Goal: Information Seeking & Learning: Learn about a topic

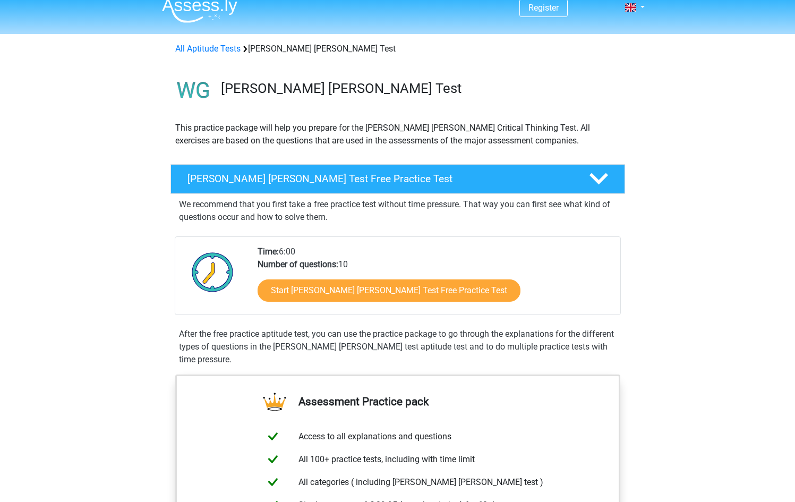
scroll to position [77, 0]
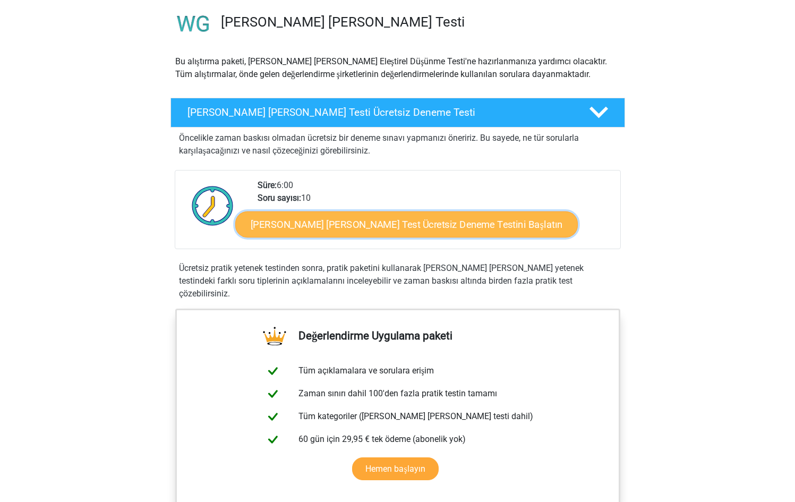
click at [399, 226] on font "Watson Glaser Test Ücretsiz Deneme Testini Başlatın" at bounding box center [406, 224] width 312 height 12
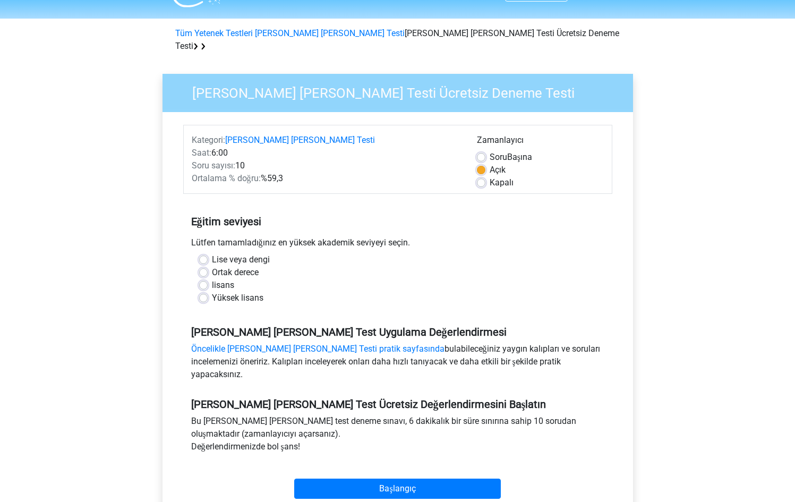
scroll to position [28, 0]
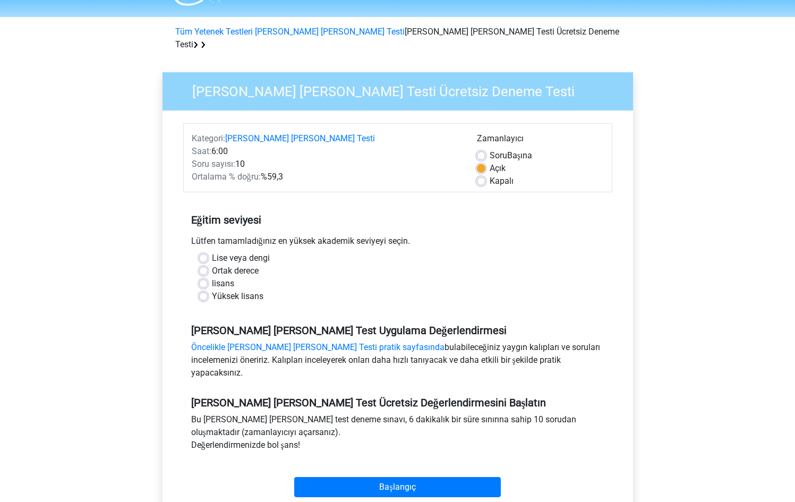
click at [214, 278] on font "lisans" at bounding box center [223, 283] width 22 height 10
click at [208, 277] on input "lisans" at bounding box center [203, 282] width 8 height 11
radio input "true"
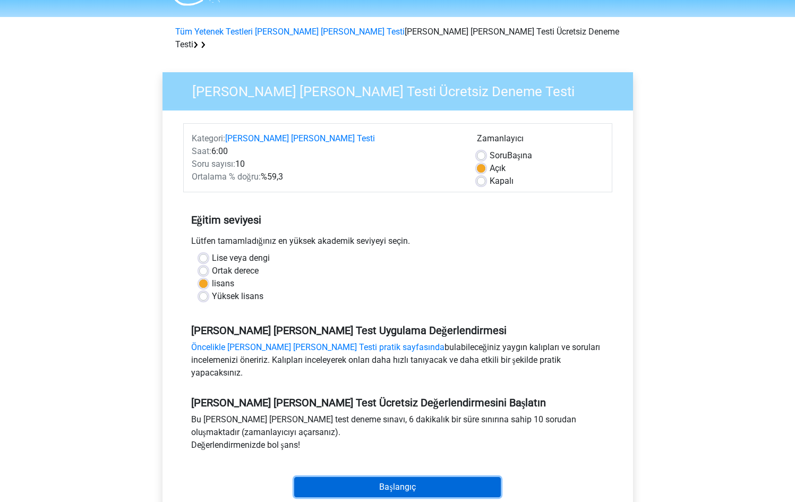
click at [395, 477] on input "Başlangıç" at bounding box center [397, 487] width 206 height 20
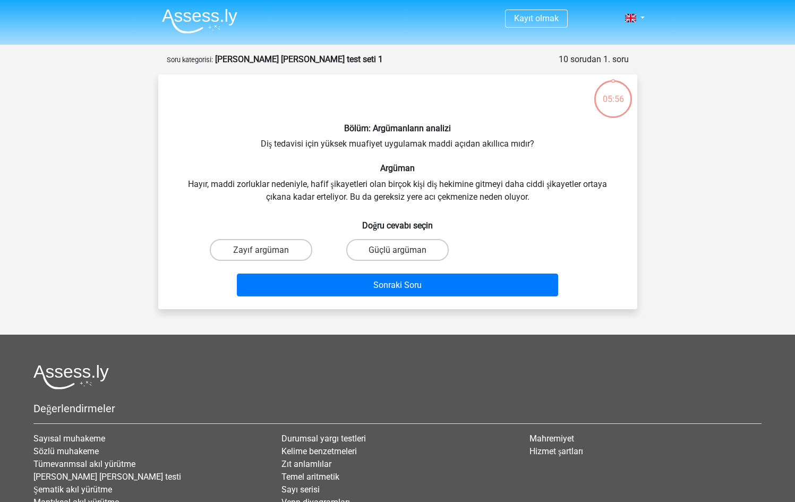
click at [555, 253] on div "Zayıf argüman Güçlü argüman" at bounding box center [398, 250] width 410 height 30
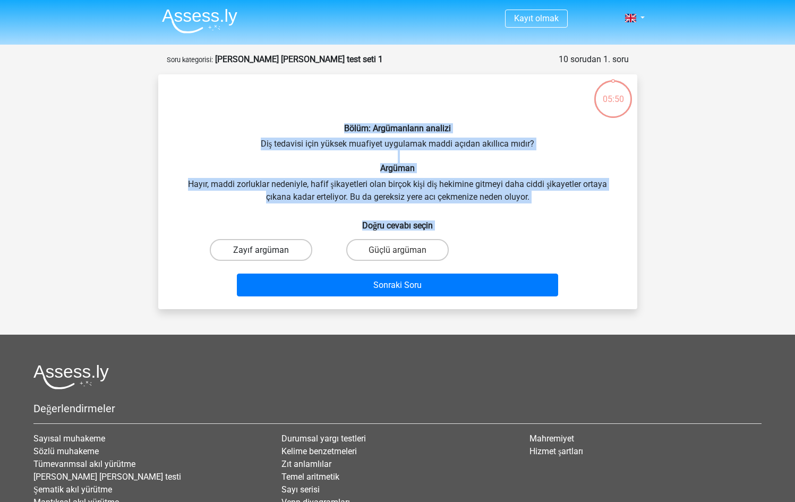
drag, startPoint x: 335, startPoint y: 124, endPoint x: 248, endPoint y: 240, distance: 146.0
click at [251, 245] on div "Bölüm: Argümanların analizi Diş tedavisi için yüksek muafiyet uygulamak maddi a…" at bounding box center [397, 192] width 470 height 218
click at [249, 132] on h6 "Bölüm: Argümanların analizi" at bounding box center [397, 128] width 445 height 10
drag, startPoint x: 382, startPoint y: 144, endPoint x: 486, endPoint y: 250, distance: 148.3
click at [486, 252] on div "Bölüm: Argümanların analizi Diş tedavisi için yüksek muafiyet uygulamak maddi a…" at bounding box center [397, 192] width 470 height 218
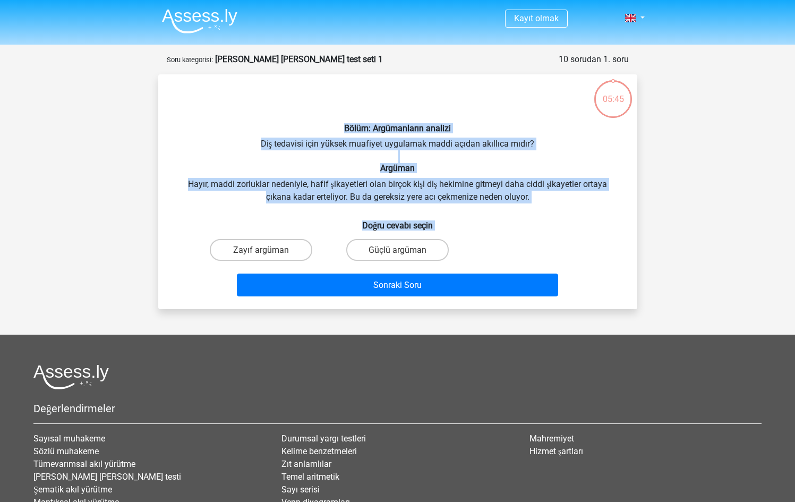
copy div "Bölüm: Argümanların analizi Diş tedavisi için yüksek muafiyet uygulamak maddi a…"
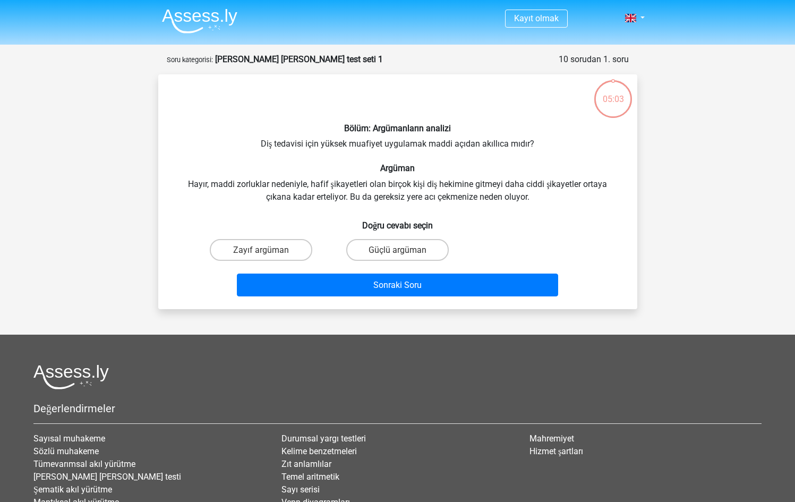
click at [196, 245] on div "Zayıf argüman" at bounding box center [261, 250] width 136 height 30
drag, startPoint x: 206, startPoint y: 248, endPoint x: 390, endPoint y: 247, distance: 183.7
click at [389, 248] on div "Zayıf argüman Güçlü argüman" at bounding box center [398, 250] width 410 height 30
click at [396, 253] on font "Güçlü argüman" at bounding box center [397, 250] width 58 height 10
click at [397, 253] on input "Güçlü argüman" at bounding box center [400, 252] width 7 height 7
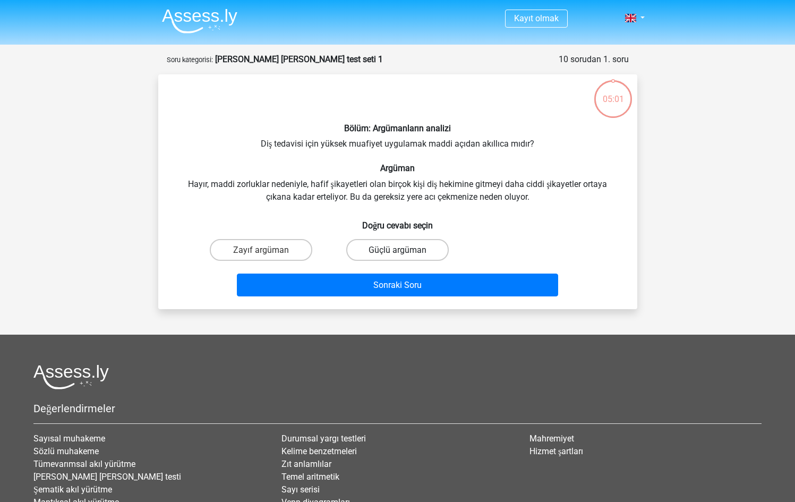
radio input "true"
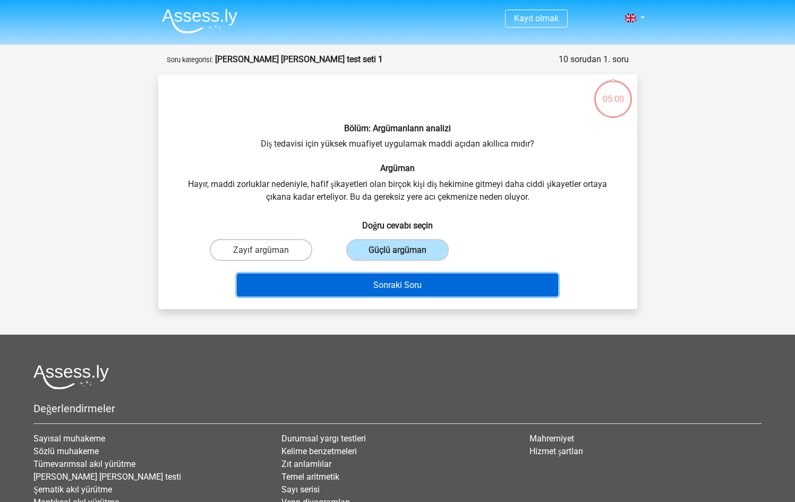
click at [400, 284] on font "Sonraki Soru" at bounding box center [397, 285] width 48 height 10
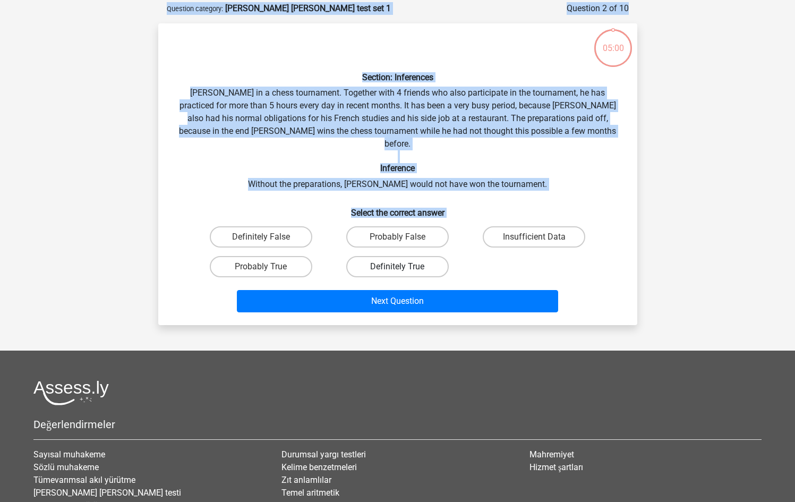
scroll to position [53, 0]
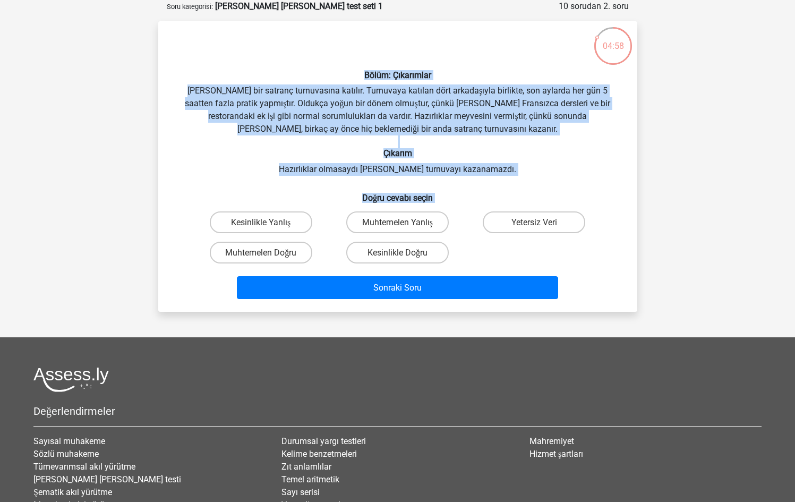
drag, startPoint x: 373, startPoint y: 72, endPoint x: 522, endPoint y: 247, distance: 230.8
click at [522, 247] on div "Bölüm: Çıkarımlar Pablo bir satranç turnuvasına katılır. Turnuvaya katılan dört…" at bounding box center [397, 166] width 470 height 273
copy div "Bölüm: Çıkarımlar Pablo bir satranç turnuvasına katılır. Turnuvaya katılan dört…"
drag, startPoint x: 230, startPoint y: 221, endPoint x: 311, endPoint y: 225, distance: 80.8
click at [311, 225] on div "Kesinlikle Yanlış" at bounding box center [261, 222] width 128 height 22
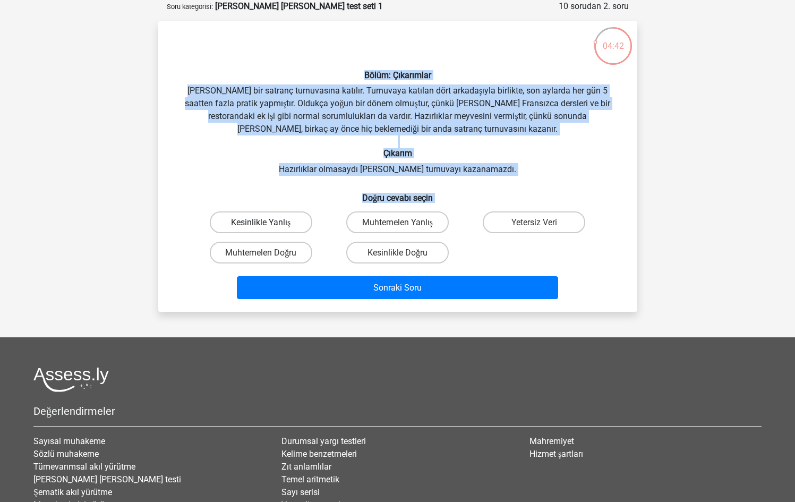
drag, startPoint x: 242, startPoint y: 219, endPoint x: 286, endPoint y: 220, distance: 44.1
click at [316, 219] on div "Kesinlikle Yanlış" at bounding box center [261, 222] width 128 height 22
drag, startPoint x: 235, startPoint y: 222, endPoint x: 324, endPoint y: 225, distance: 89.2
click at [324, 225] on div "Kesinlikle Yanlış" at bounding box center [261, 222] width 128 height 22
drag, startPoint x: 244, startPoint y: 253, endPoint x: 317, endPoint y: 257, distance: 73.4
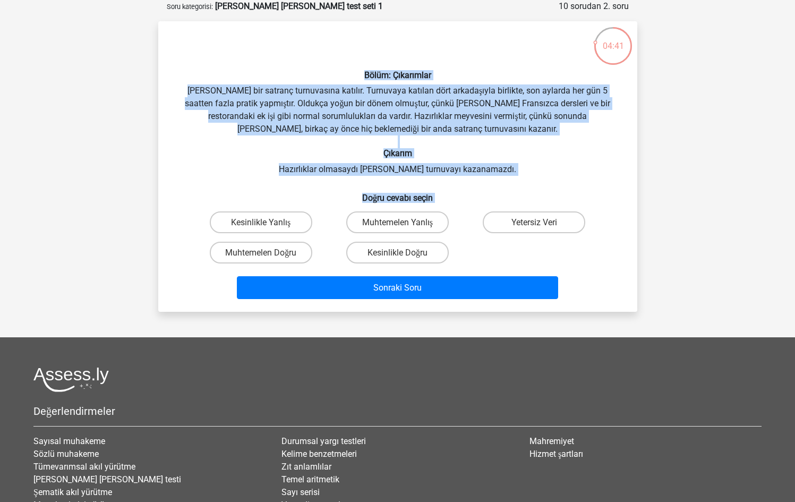
click at [308, 258] on label "Muhtemelen Doğru" at bounding box center [261, 253] width 102 height 22
click at [268, 258] on input "Muhtemelen Doğru" at bounding box center [264, 255] width 7 height 7
radio input "true"
drag, startPoint x: 385, startPoint y: 222, endPoint x: 473, endPoint y: 216, distance: 88.3
click at [462, 218] on div "Muhtemelen Yanlış" at bounding box center [397, 222] width 136 height 30
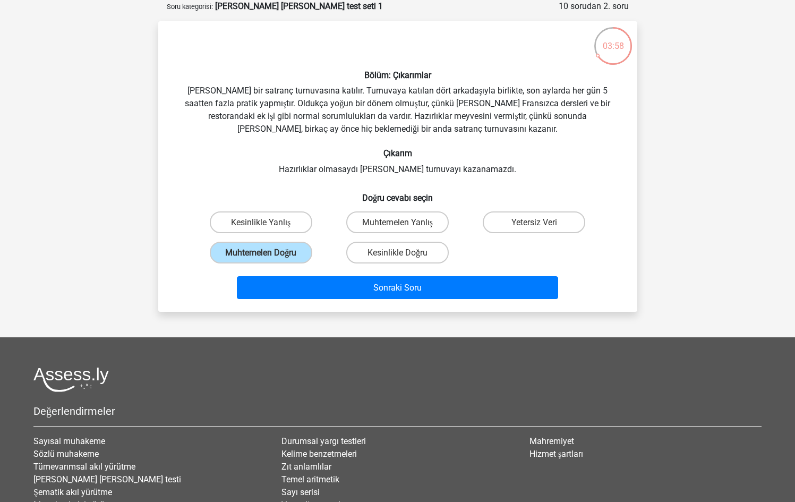
click at [403, 269] on div "Sonraki Soru" at bounding box center [397, 286] width 445 height 36
click at [404, 257] on font "Kesinlikle Doğru" at bounding box center [397, 252] width 60 height 10
click at [404, 258] on input "Kesinlikle Doğru" at bounding box center [400, 255] width 7 height 7
radio input "true"
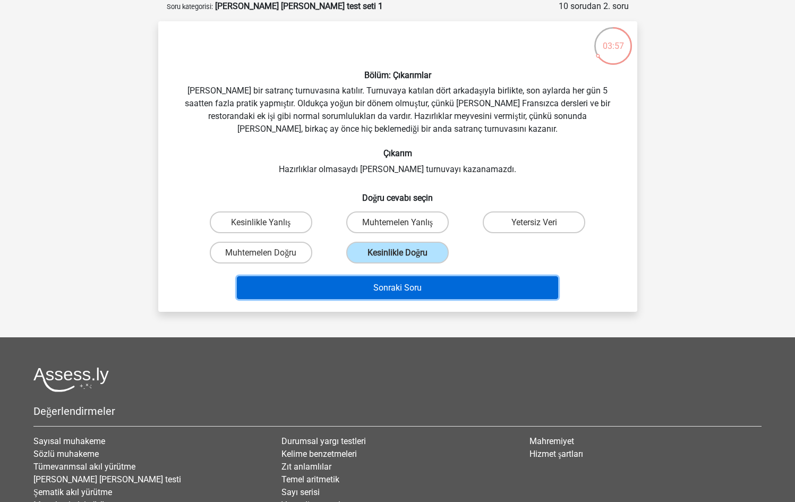
click at [402, 297] on button "Sonraki Soru" at bounding box center [397, 287] width 321 height 23
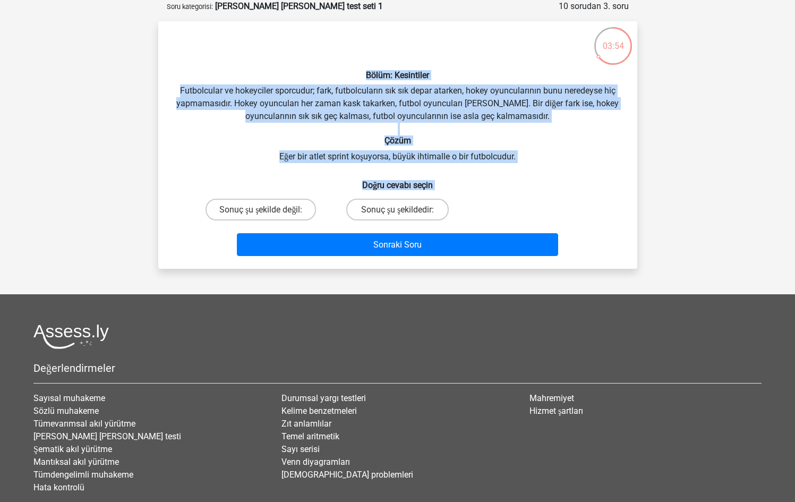
drag, startPoint x: 364, startPoint y: 71, endPoint x: 472, endPoint y: 203, distance: 171.2
click at [472, 203] on div "Bölüm: Kesintiler Futbolcular ve hokeyciler sporcudur; fark, futbolcuların sık …" at bounding box center [397, 145] width 470 height 230
copy div "Bölüm: Kesintiler Futbolcular ve hokeyciler sporcudur; fark, futbolcuların sık …"
click at [263, 211] on input "Sonuç şu şekilde değil:" at bounding box center [264, 212] width 7 height 7
radio input "true"
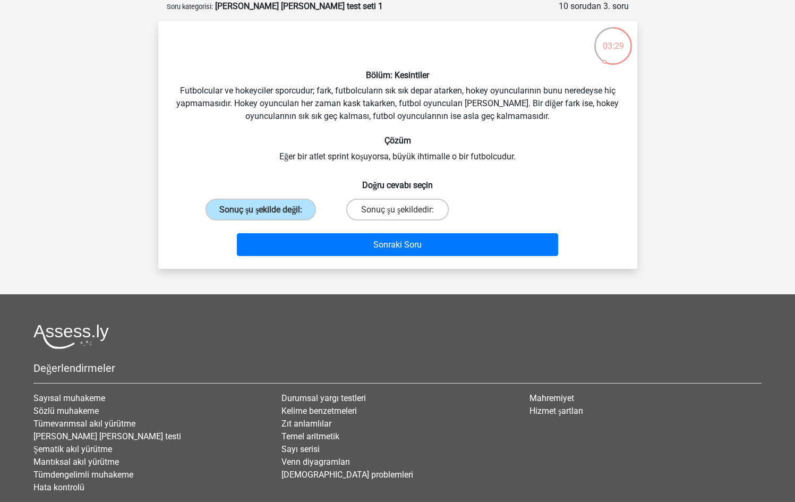
click at [324, 201] on div "Sonuç şu şekilde değil:" at bounding box center [261, 209] width 136 height 30
drag, startPoint x: 316, startPoint y: 162, endPoint x: 533, endPoint y: 165, distance: 217.1
click at [533, 165] on div "Bölüm: Kesintiler Futbolcular ve hokeyciler sporcudur; fark, futbolcuların sık …" at bounding box center [397, 145] width 470 height 230
click at [542, 135] on div "Bölüm: Kesintiler Futbolcular ve hokeyciler sporcudur; fark, futbolcuların sık …" at bounding box center [397, 145] width 470 height 230
click at [421, 217] on label "Sonuç şu şekildedir:" at bounding box center [397, 210] width 102 height 22
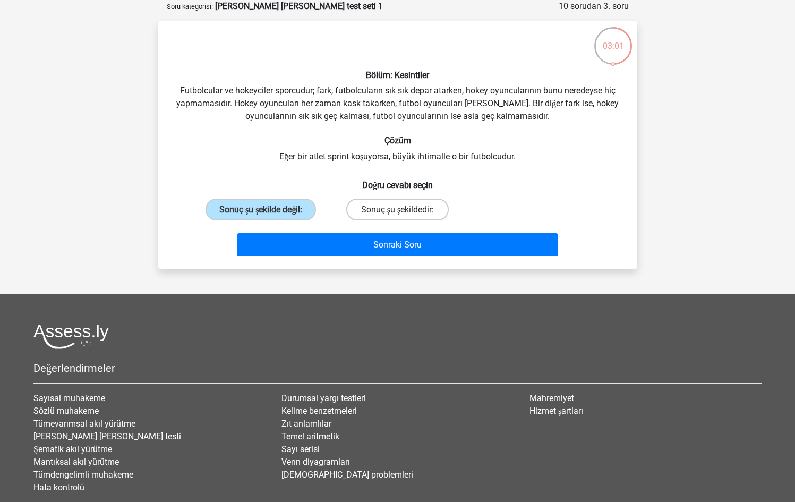
click at [404, 216] on input "Sonuç şu şekildedir:" at bounding box center [400, 212] width 7 height 7
radio input "true"
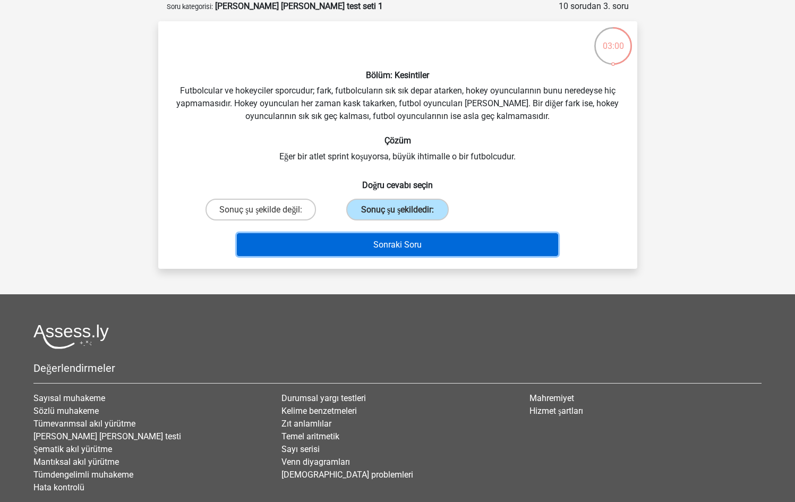
click at [424, 251] on button "Sonraki Soru" at bounding box center [397, 244] width 321 height 23
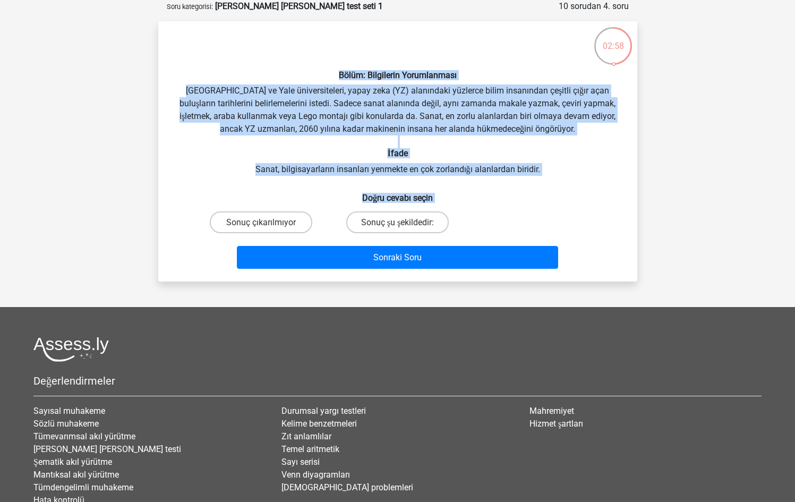
drag, startPoint x: 332, startPoint y: 75, endPoint x: 554, endPoint y: 205, distance: 257.6
click at [554, 205] on div "Bölüm: Bilgilerin Yorumlanması Oxford ve Yale üniversiteleri, yapay zeka (YZ) a…" at bounding box center [397, 151] width 470 height 243
copy div "Bölüm: Bilgilerin Yorumlanması Oxford ve Yale üniversiteleri, yapay zeka (YZ) a…"
click at [399, 218] on font "Sonuç şu şekildedir:" at bounding box center [397, 222] width 73 height 10
click at [399, 222] on input "Sonuç şu şekildedir:" at bounding box center [400, 225] width 7 height 7
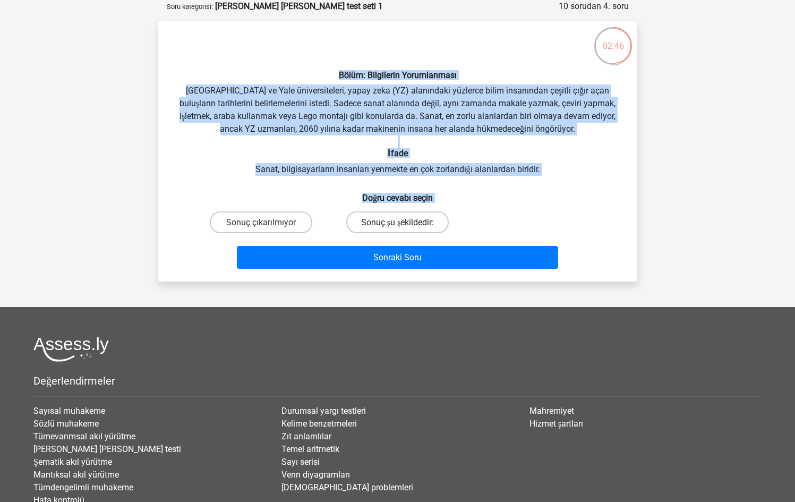
radio input "true"
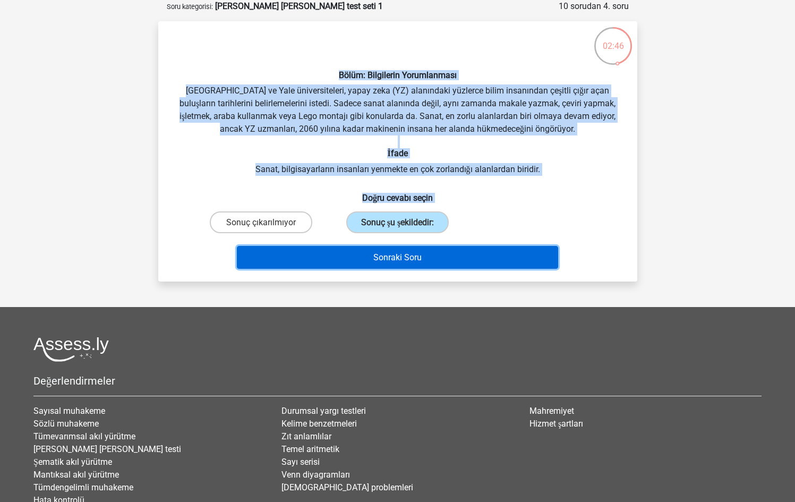
click at [413, 265] on button "Sonraki Soru" at bounding box center [397, 257] width 321 height 23
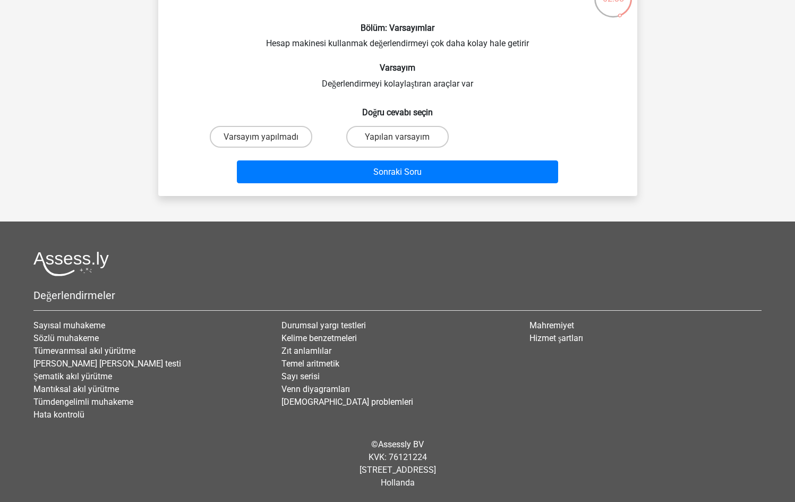
scroll to position [0, 0]
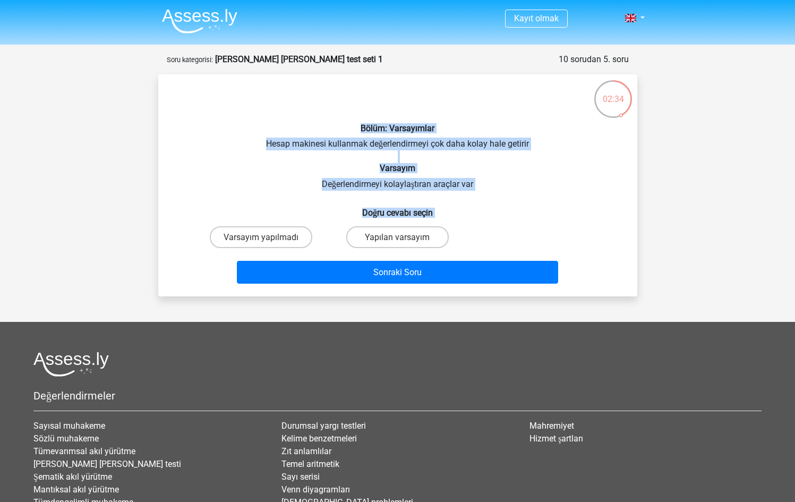
drag, startPoint x: 299, startPoint y: 137, endPoint x: 519, endPoint y: 234, distance: 240.3
click at [519, 234] on div "Bölüm: Varsayımlar Hesap makinesi kullanmak değerlendirmeyi çok daha kolay hale…" at bounding box center [397, 185] width 470 height 205
copy div "Bölüm: Varsayımlar Hesap makinesi kullanmak değerlendirmeyi çok daha kolay hale…"
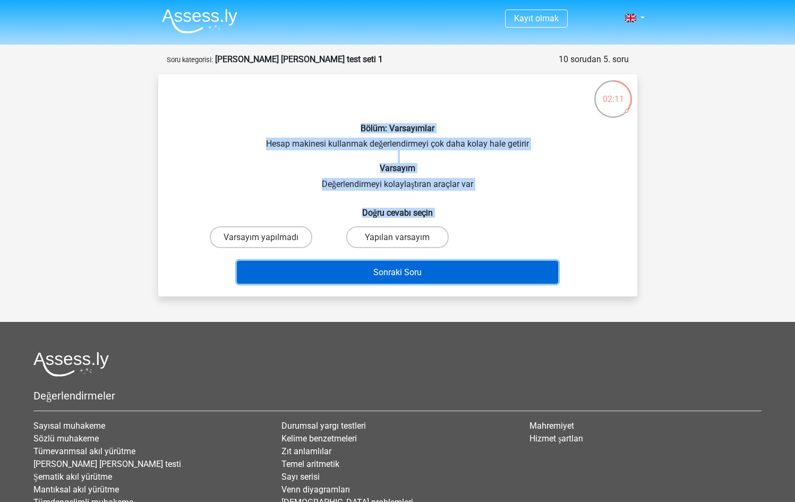
click at [459, 269] on button "Sonraki Soru" at bounding box center [397, 272] width 321 height 23
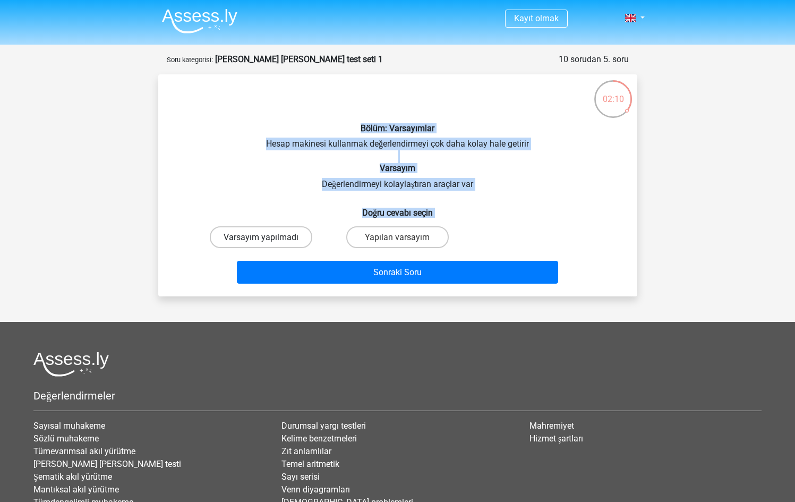
click at [280, 237] on font "Varsayım yapılmadı" at bounding box center [260, 237] width 75 height 10
click at [268, 237] on input "Varsayım yapılmadı" at bounding box center [264, 240] width 7 height 7
radio input "true"
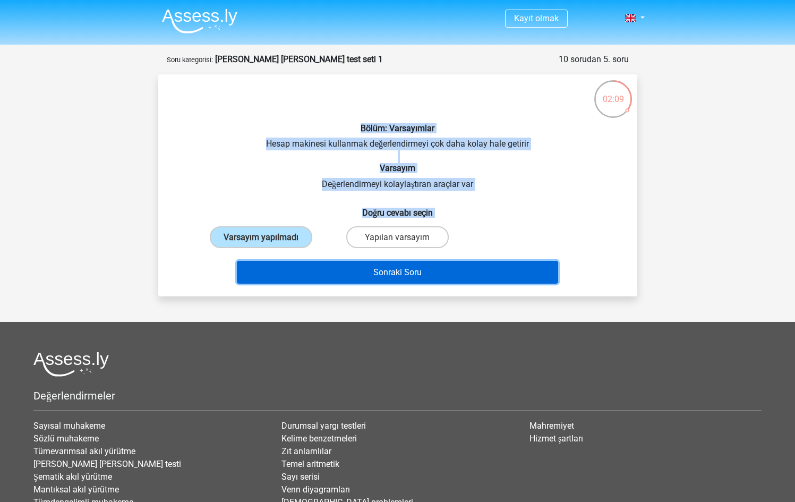
click at [369, 278] on button "Sonraki Soru" at bounding box center [397, 272] width 321 height 23
click at [420, 280] on button "Sonraki Soru" at bounding box center [397, 272] width 321 height 23
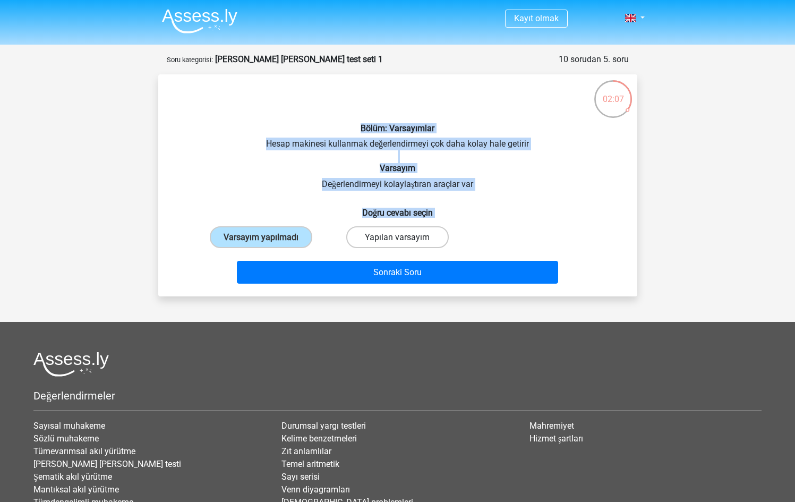
click at [382, 242] on font "Yapılan varsayım" at bounding box center [397, 237] width 65 height 10
click at [397, 242] on input "Yapılan varsayım" at bounding box center [400, 240] width 7 height 7
radio input "true"
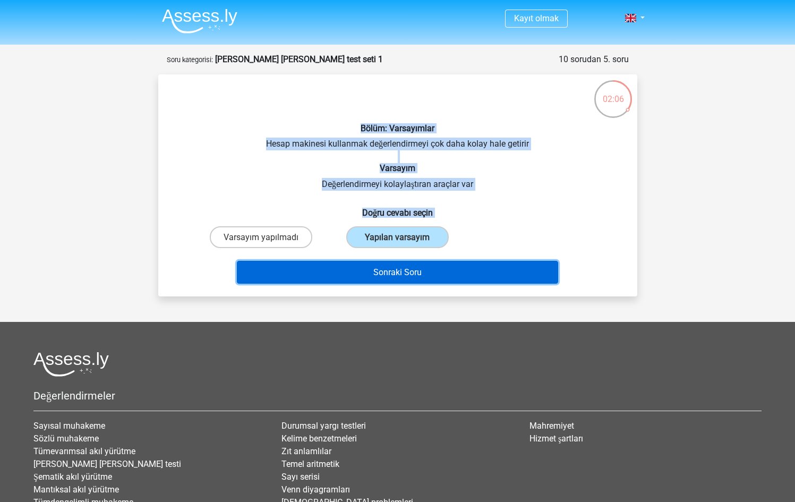
click at [355, 275] on button "Sonraki Soru" at bounding box center [397, 272] width 321 height 23
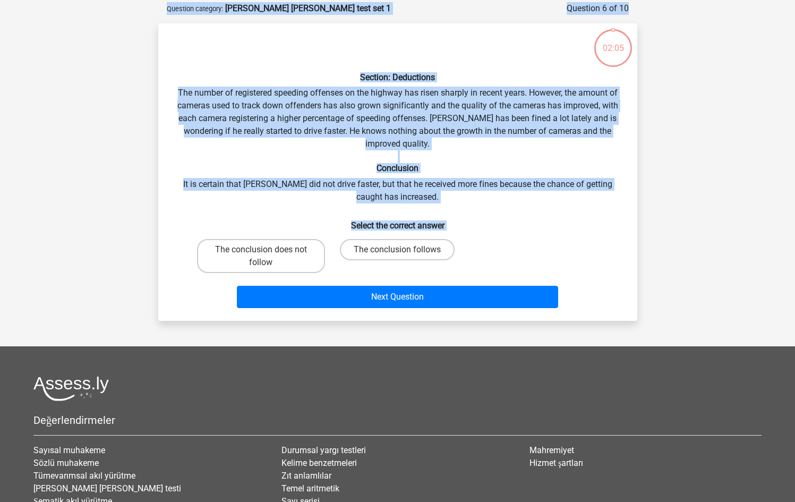
scroll to position [53, 0]
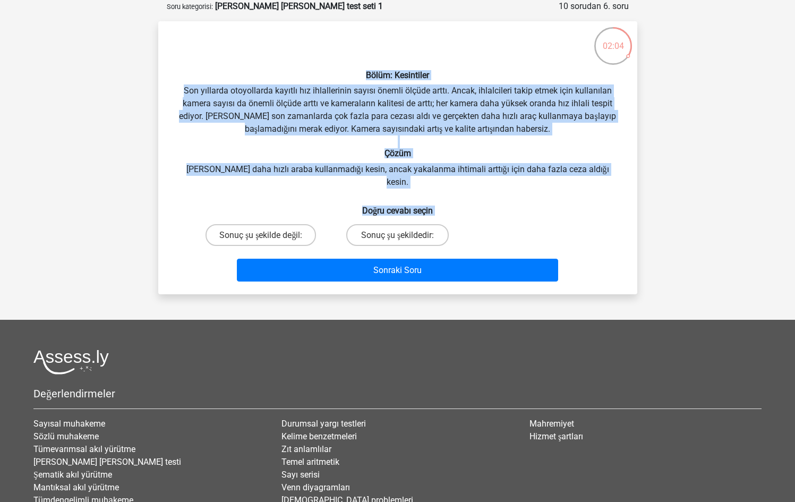
drag, startPoint x: 393, startPoint y: 87, endPoint x: 541, endPoint y: 205, distance: 188.8
click at [541, 205] on div "Bölüm: Kesintiler Son yıllarda otoyollarda kayıtlı hız ihlallerinin sayısı önem…" at bounding box center [397, 158] width 470 height 256
copy div "Bölüm: Kesintiler Son yıllarda otoyollarda kayıtlı hız ihlallerinin sayısı önem…"
click at [390, 230] on font "Sonuç şu şekildedir:" at bounding box center [397, 235] width 73 height 10
click at [397, 235] on input "Sonuç şu şekildedir:" at bounding box center [400, 238] width 7 height 7
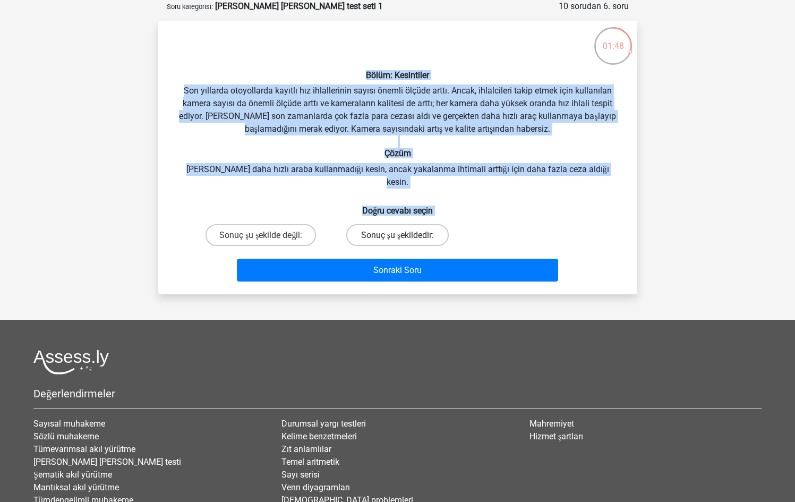
radio input "true"
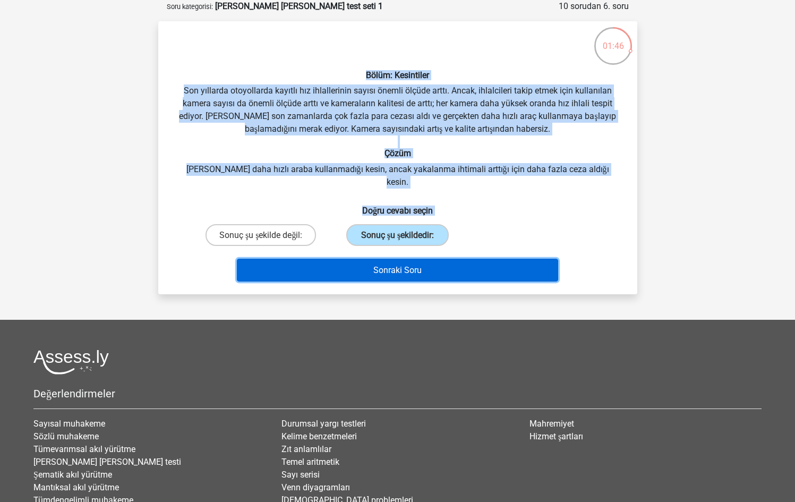
click at [418, 265] on font "Sonraki Soru" at bounding box center [397, 270] width 48 height 10
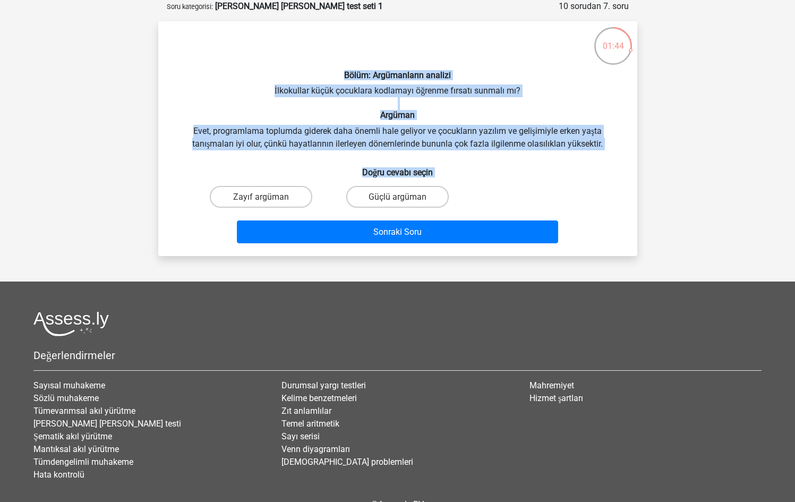
drag, startPoint x: 368, startPoint y: 91, endPoint x: 513, endPoint y: 184, distance: 172.6
click at [513, 184] on div "Bölüm: Argümanların analizi İlkokullar küçük çocuklara kodlamayı öğrenme fırsat…" at bounding box center [397, 139] width 470 height 218
copy div "Bölüm: Argümanların analizi İlkokullar küçük çocuklara kodlamayı öğrenme fırsat…"
click at [393, 196] on font "Güçlü argüman" at bounding box center [397, 197] width 58 height 10
click at [397, 196] on input "Güçlü argüman" at bounding box center [400, 199] width 7 height 7
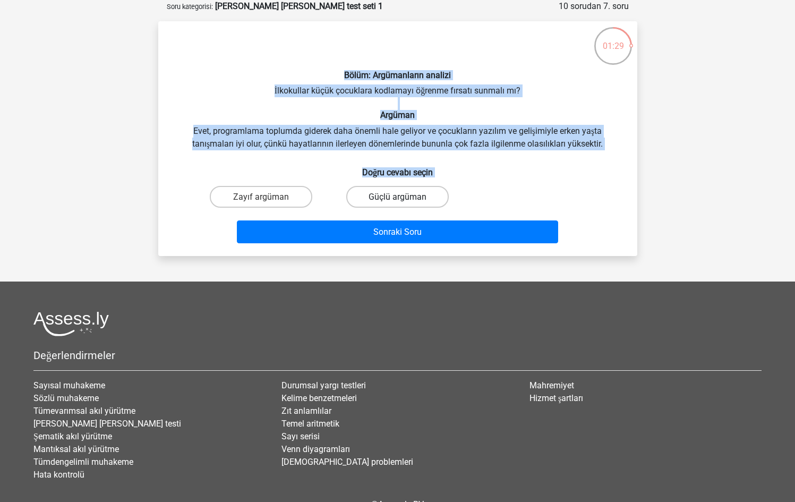
radio input "true"
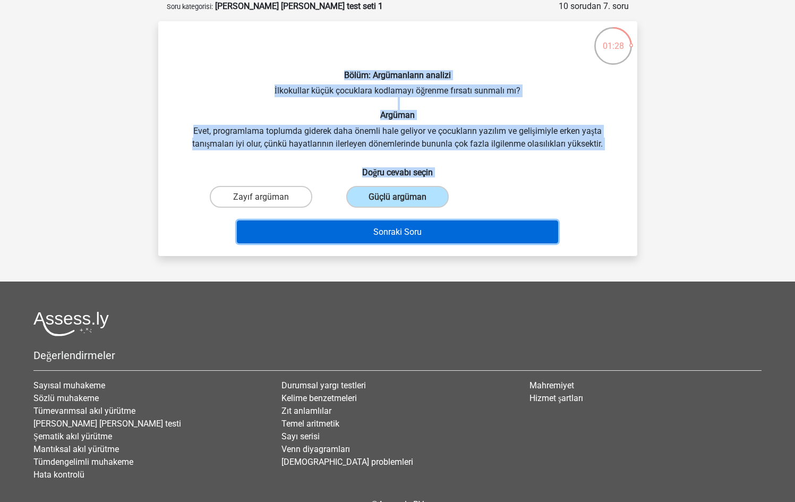
click at [400, 234] on font "Sonraki Soru" at bounding box center [397, 232] width 48 height 10
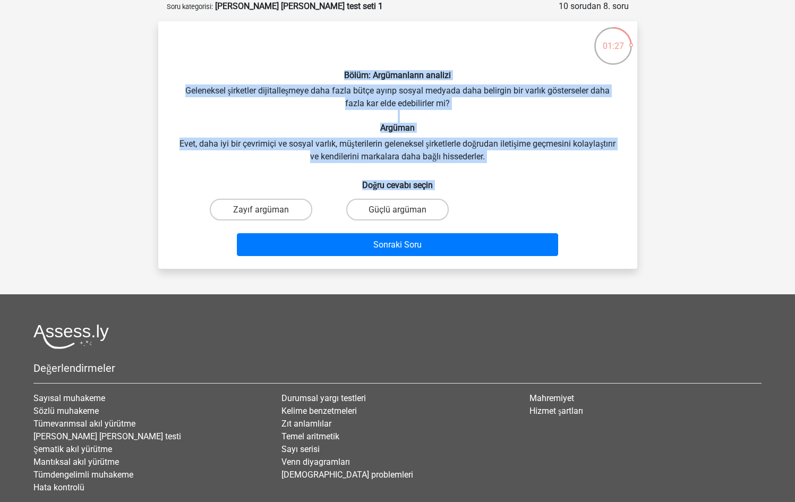
drag, startPoint x: 330, startPoint y: 63, endPoint x: 493, endPoint y: 196, distance: 210.1
click at [493, 196] on div "Bölüm: Argümanların analizi Geleneksel şirketler dijitalleşmeye daha fazla bütç…" at bounding box center [397, 145] width 470 height 230
copy div "Bölüm: Argümanların analizi Geleneksel şirketler dijitalleşmeye daha fazla bütç…"
click at [412, 208] on font "Güçlü argüman" at bounding box center [397, 209] width 58 height 10
click at [404, 209] on input "Güçlü argüman" at bounding box center [400, 212] width 7 height 7
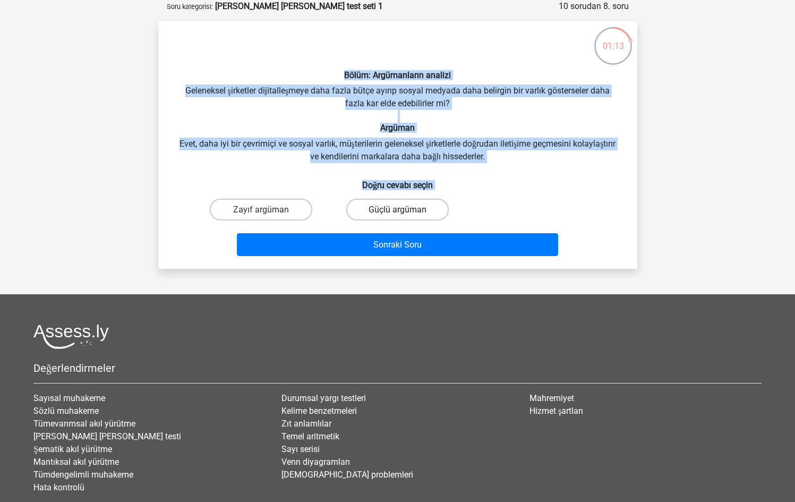
radio input "true"
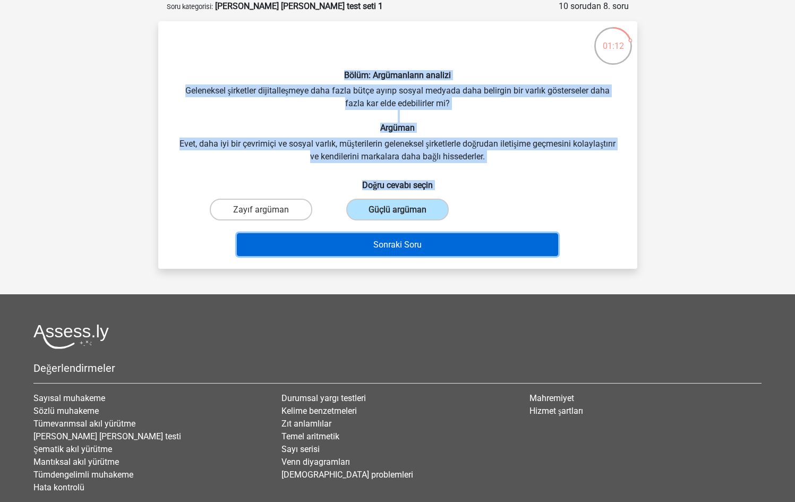
click at [418, 249] on font "Sonraki Soru" at bounding box center [397, 244] width 48 height 10
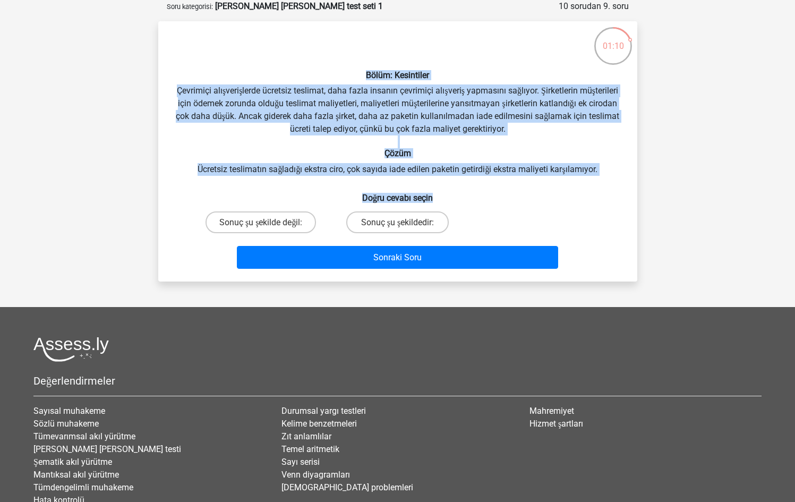
drag, startPoint x: 356, startPoint y: 71, endPoint x: 519, endPoint y: 200, distance: 207.5
click at [519, 200] on div "Bölüm: Kesintiler Çevrimiçi alışverişlerde ücretsiz teslimat, daha fazla insanı…" at bounding box center [397, 151] width 470 height 243
copy div "Bölüm: Kesintiler Çevrimiçi alışverişlerde ücretsiz teslimat, daha fazla insanı…"
click at [389, 220] on font "Sonuç şu şekildedir:" at bounding box center [397, 222] width 73 height 10
click at [397, 222] on input "Sonuç şu şekildedir:" at bounding box center [400, 225] width 7 height 7
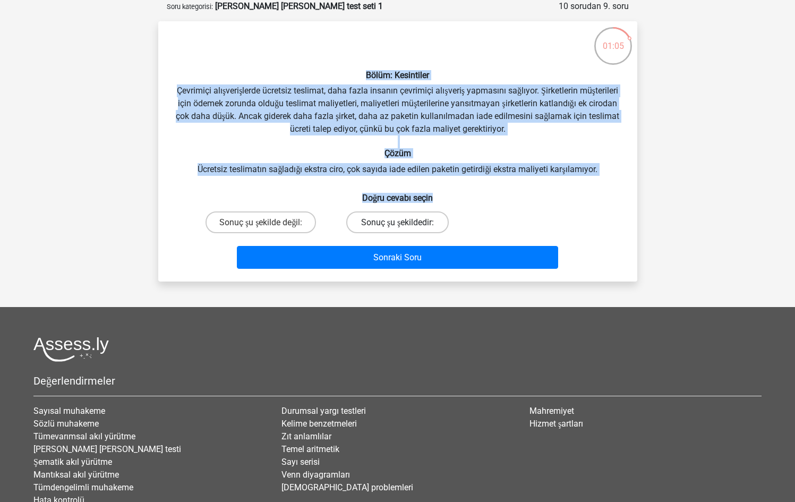
radio input "true"
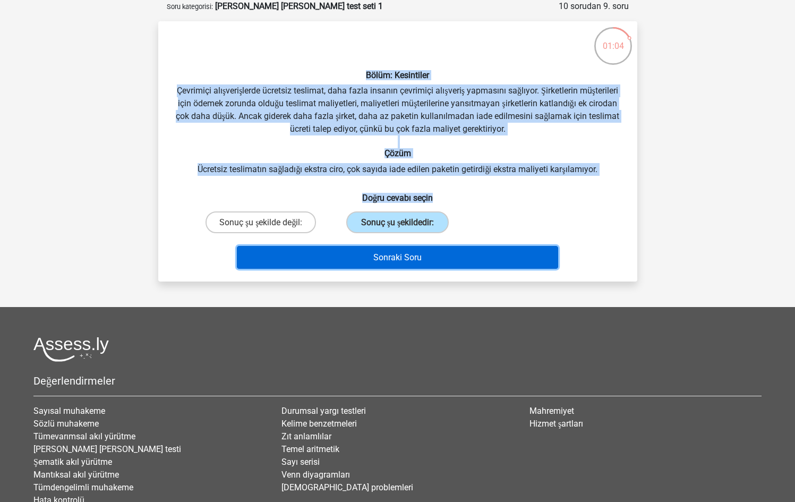
click at [402, 254] on font "Sonraki Soru" at bounding box center [397, 257] width 48 height 10
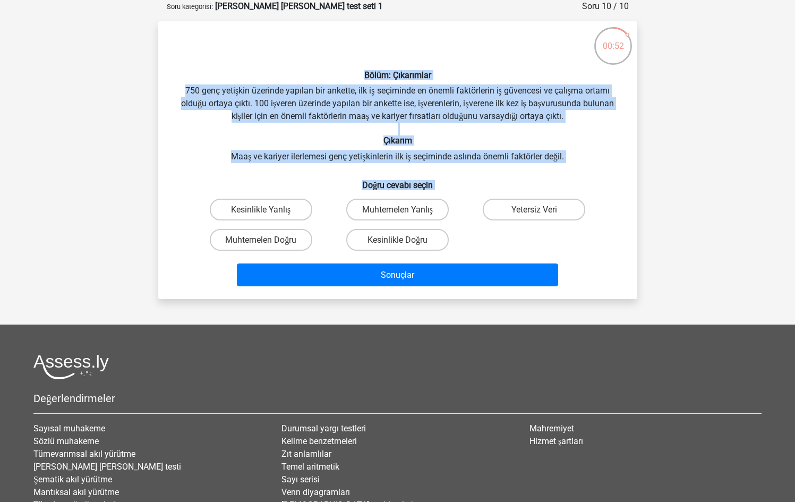
drag, startPoint x: 283, startPoint y: 70, endPoint x: 593, endPoint y: 192, distance: 333.1
click at [593, 192] on div "Bölüm: Çıkarımlar 750 genç yetişkin üzerinde yapılan bir ankette, ilk iş seçimi…" at bounding box center [397, 160] width 470 height 261
copy div "Bölüm: Çıkarımlar 750 genç yetişkin üzerinde yapılan bir ankette, ilk iş seçimi…"
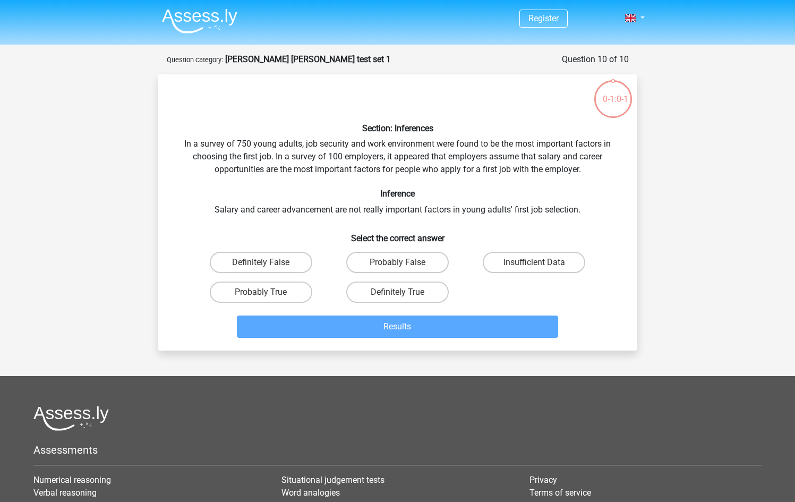
scroll to position [53, 0]
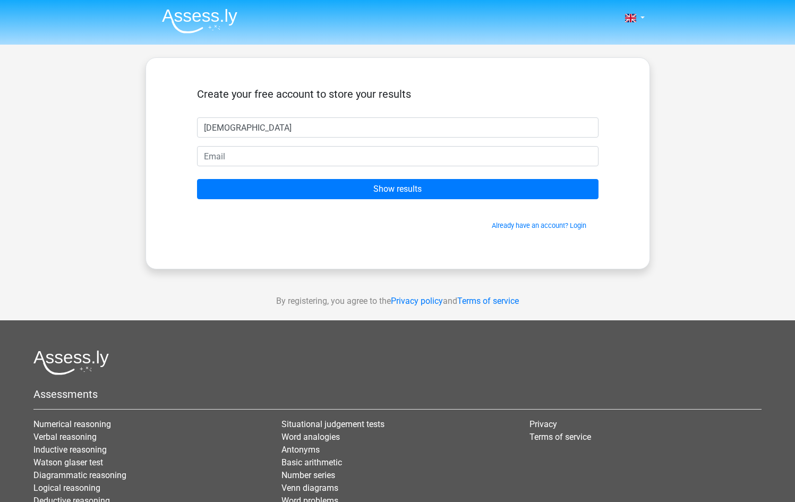
type input "[DEMOGRAPHIC_DATA]"
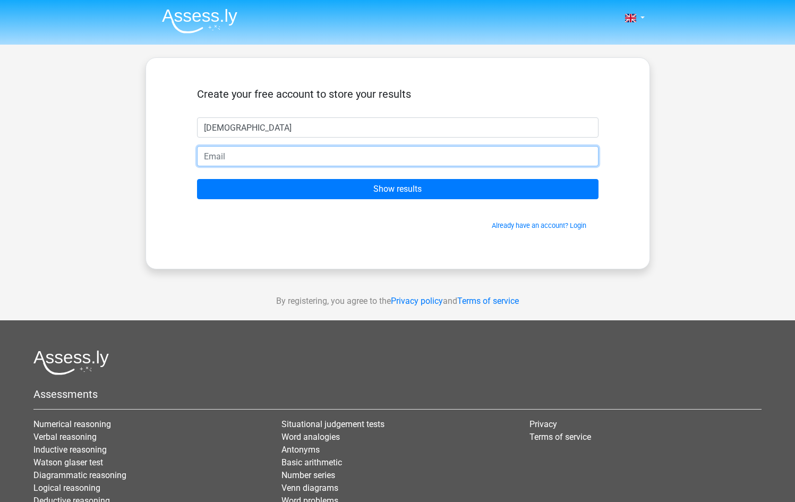
click at [365, 160] on input "email" at bounding box center [397, 156] width 401 height 20
type input "[EMAIL_ADDRESS][DOMAIN_NAME]"
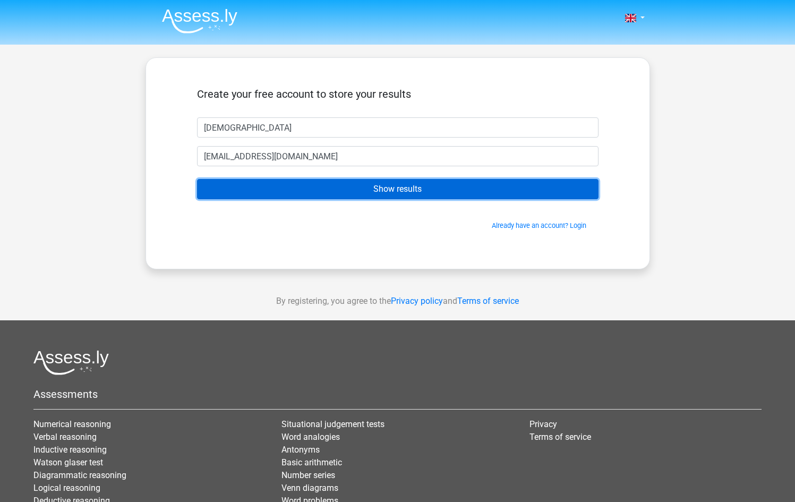
click at [379, 187] on input "Show results" at bounding box center [397, 189] width 401 height 20
click at [423, 190] on input "Show results" at bounding box center [397, 189] width 401 height 20
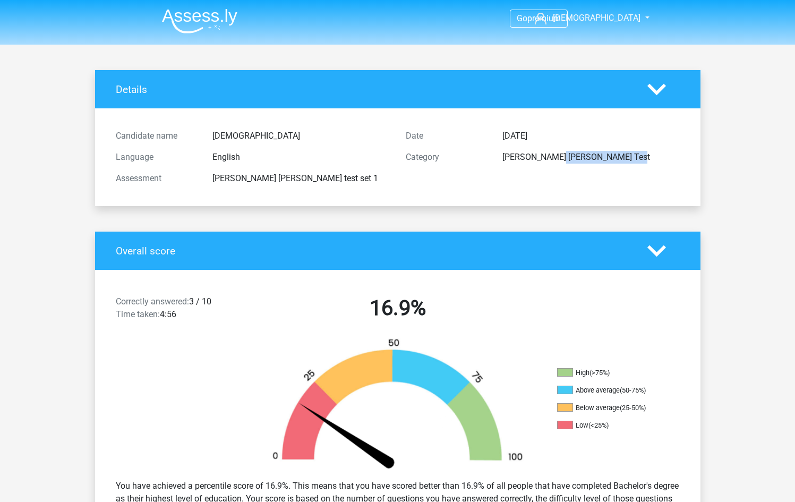
drag, startPoint x: 498, startPoint y: 160, endPoint x: 591, endPoint y: 163, distance: 92.9
click at [591, 163] on div "Category [PERSON_NAME] [PERSON_NAME] Test" at bounding box center [543, 156] width 290 height 21
copy div "Watson Glaser Test"
click at [211, 20] on img at bounding box center [199, 20] width 75 height 25
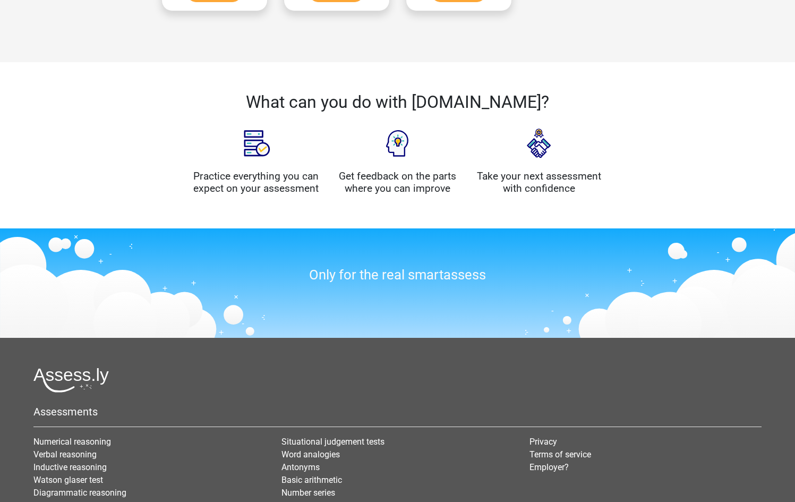
scroll to position [849, 0]
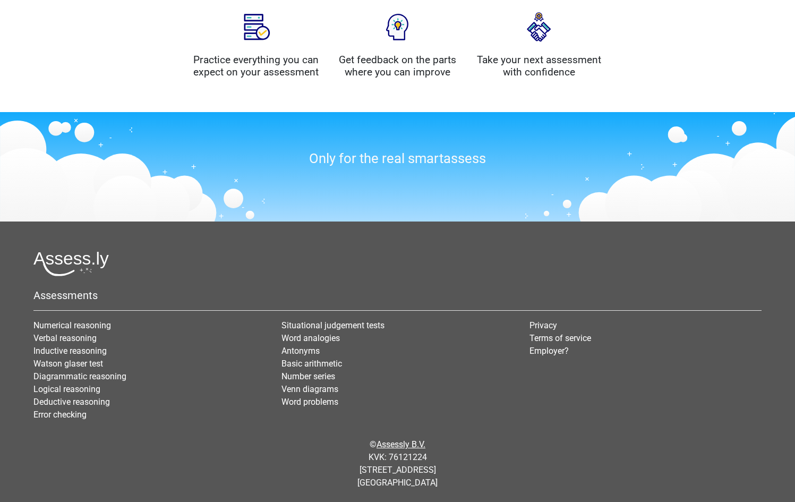
click at [421, 444] on link "Assessly B.V." at bounding box center [400, 444] width 49 height 10
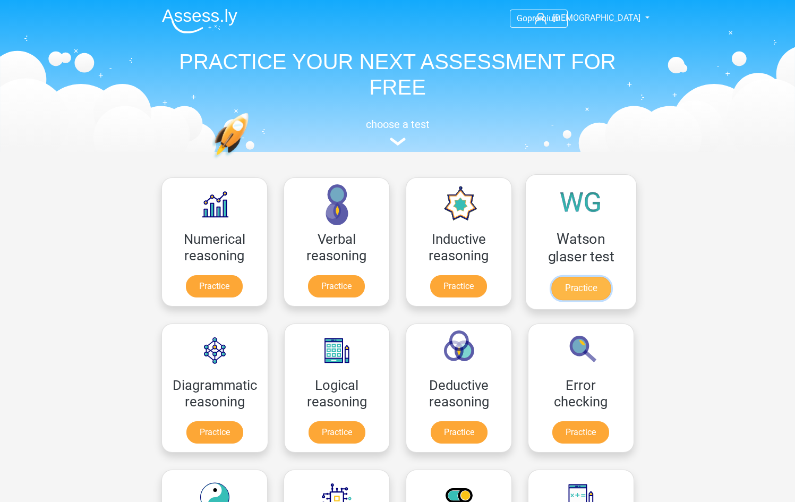
click at [556, 290] on link "Practice" at bounding box center [579, 288] width 59 height 23
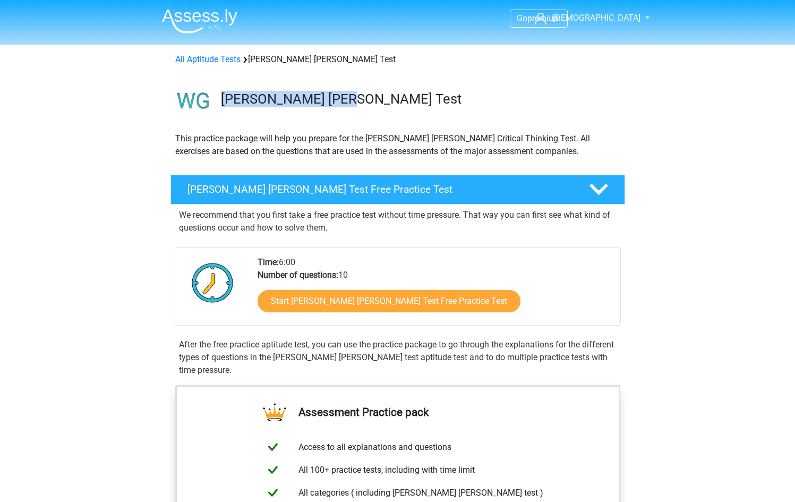
drag, startPoint x: 223, startPoint y: 101, endPoint x: 384, endPoint y: 100, distance: 160.8
click at [384, 100] on h3 "[PERSON_NAME] [PERSON_NAME] Test" at bounding box center [418, 99] width 395 height 16
copy h3 "[PERSON_NAME] [PERSON_NAME] Test"
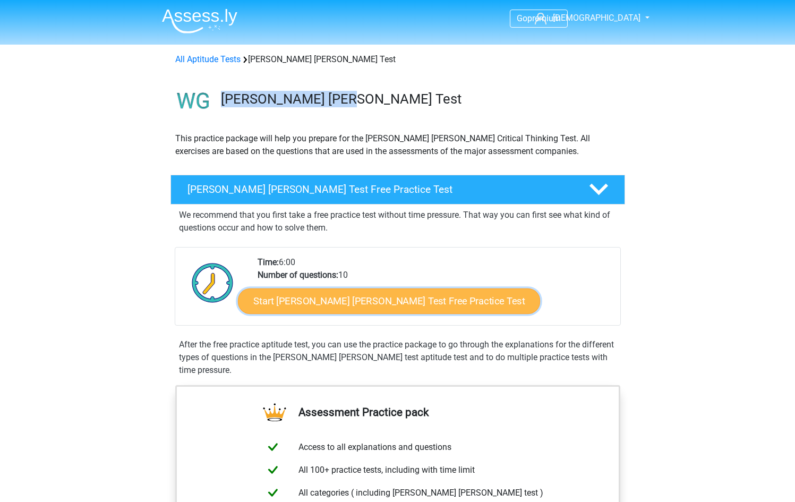
click at [414, 297] on link "Start Watson Glaser Test Free Practice Test" at bounding box center [389, 300] width 302 height 25
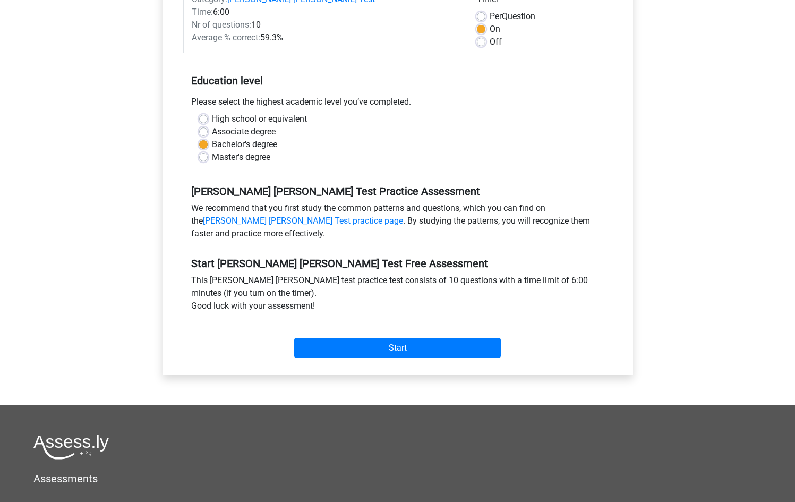
scroll to position [184, 0]
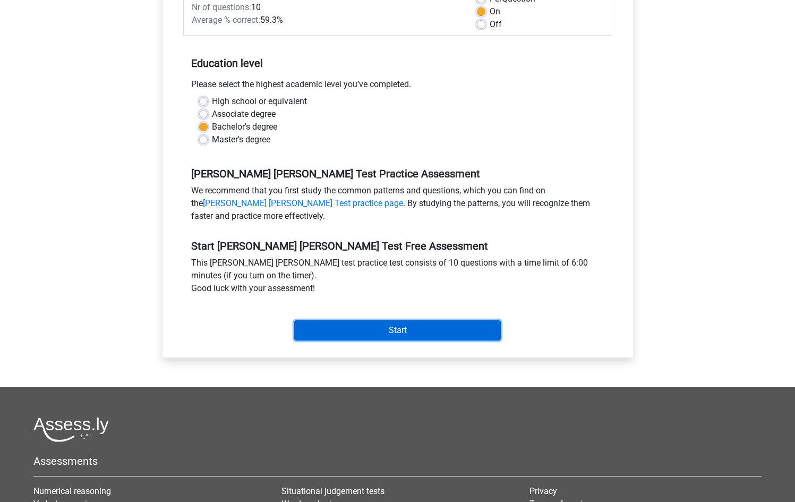
click at [398, 322] on input "Start" at bounding box center [397, 330] width 206 height 20
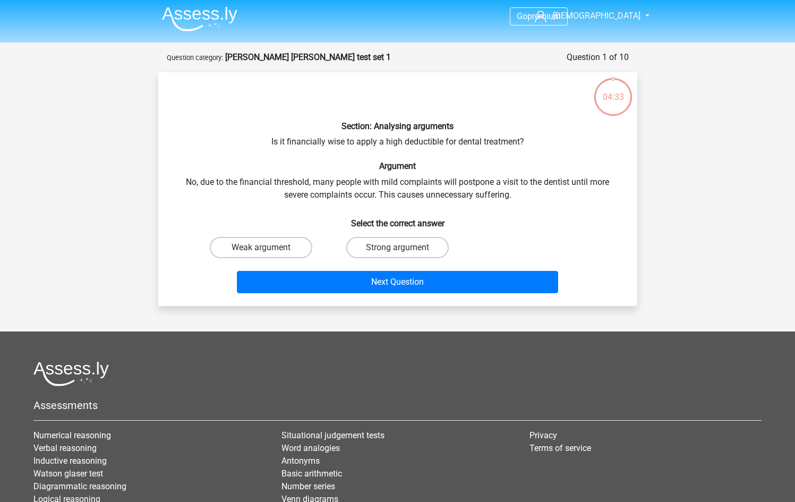
scroll to position [112, 0]
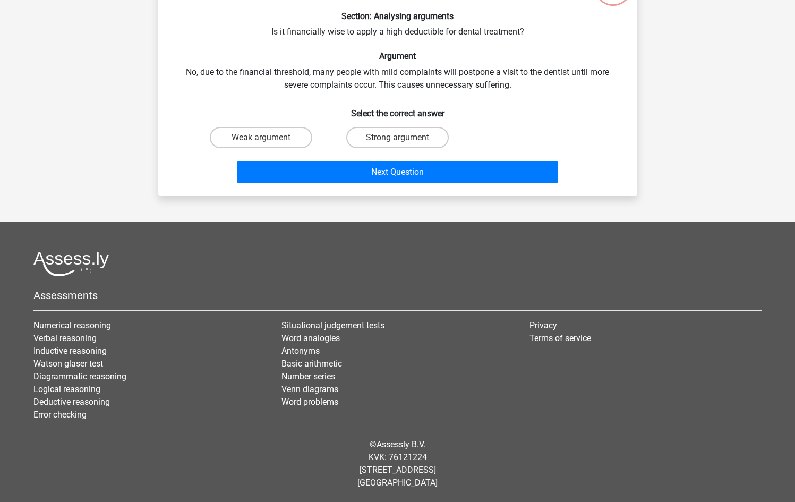
click at [554, 325] on link "Privacy" at bounding box center [543, 325] width 28 height 10
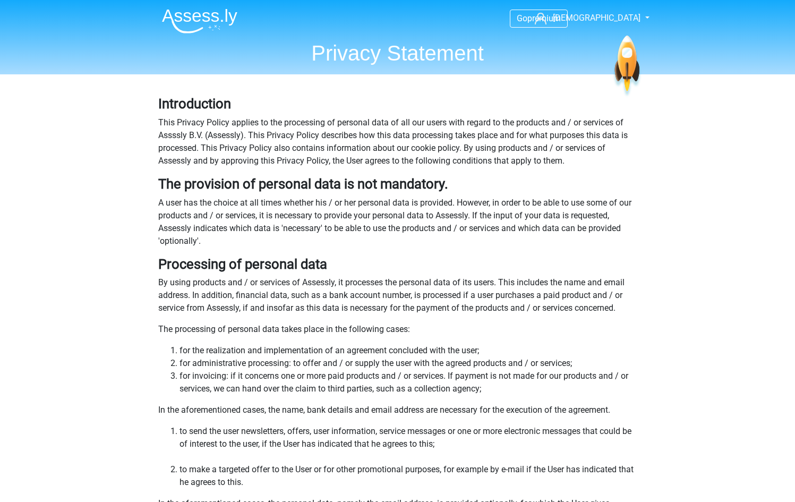
drag, startPoint x: 180, startPoint y: 23, endPoint x: 264, endPoint y: 20, distance: 83.9
click at [264, 20] on nav "Go premium [GEOGRAPHIC_DATA] [EMAIL_ADDRESS][DOMAIN_NAME]" at bounding box center [397, 19] width 488 height 35
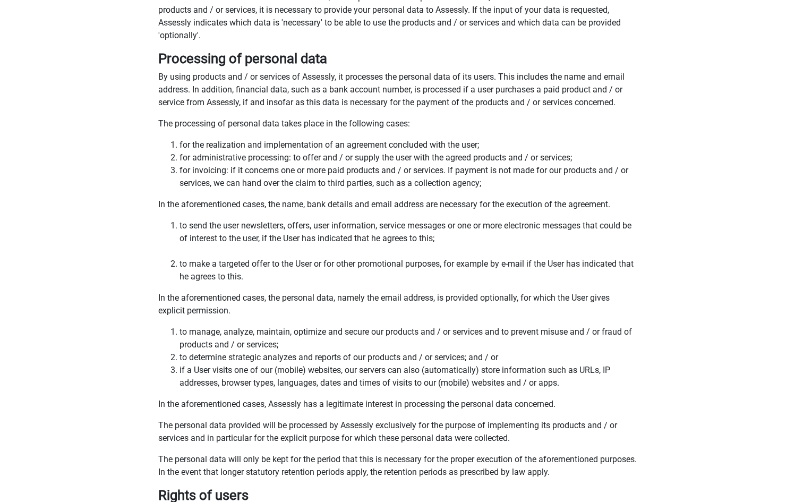
scroll to position [808, 0]
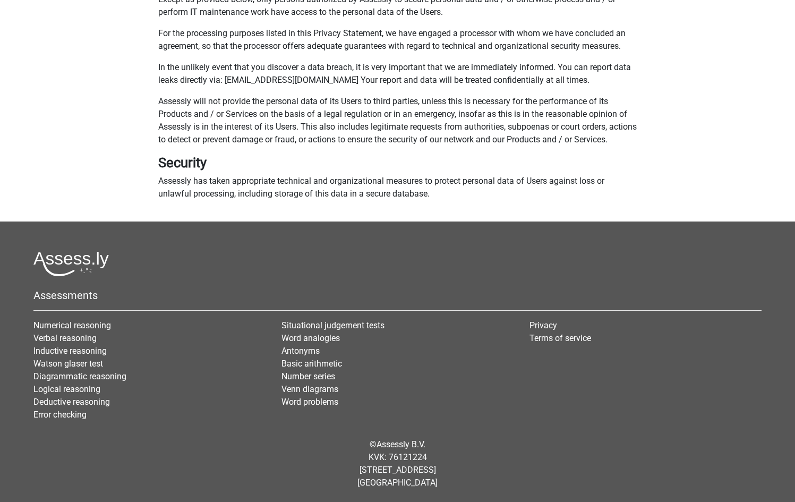
drag, startPoint x: 373, startPoint y: 443, endPoint x: 439, endPoint y: 448, distance: 66.0
click at [439, 448] on div "© Assessly B.V. KVK: 76121224 Damrak 375, 1012 ZJ Amsterdam The Netherlands" at bounding box center [397, 463] width 744 height 68
copy div "Assessly B.V."
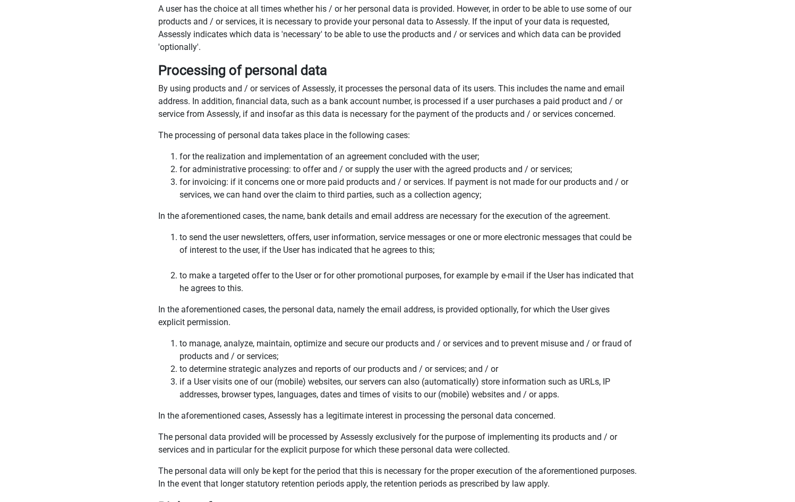
scroll to position [0, 0]
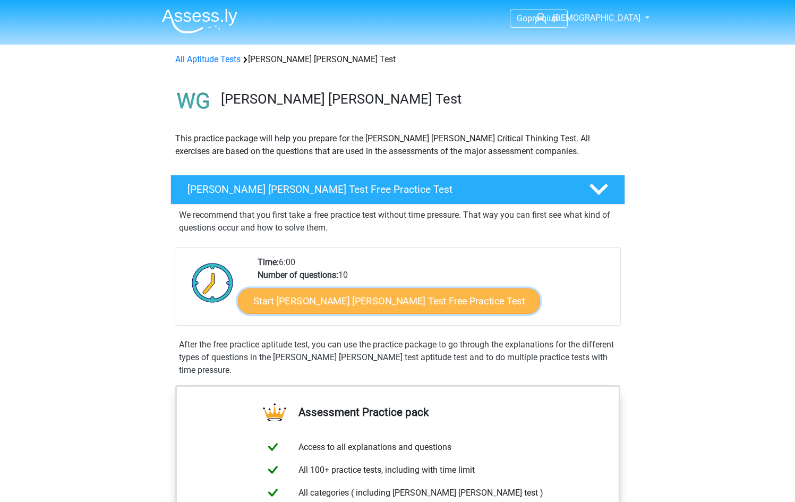
click at [376, 298] on link "Start Watson Glaser Test Free Practice Test" at bounding box center [389, 300] width 302 height 25
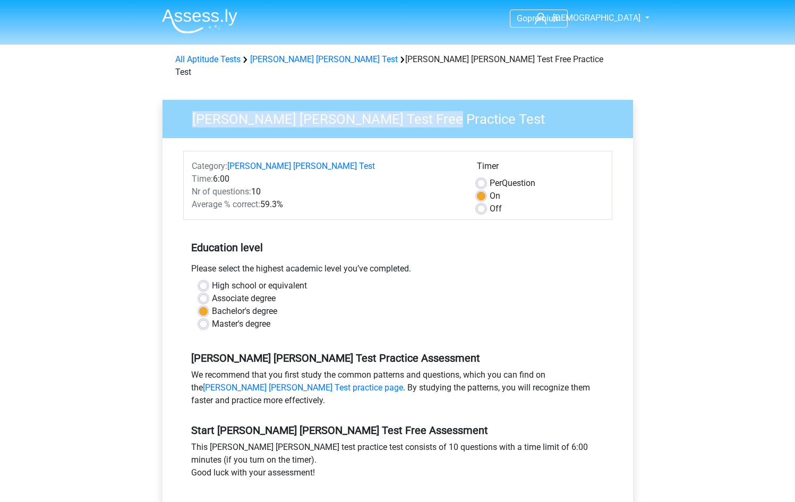
drag, startPoint x: 191, startPoint y: 104, endPoint x: 510, endPoint y: 103, distance: 318.5
click at [510, 107] on h3 "[PERSON_NAME] [PERSON_NAME] Test Free Practice Test" at bounding box center [401, 117] width 445 height 21
copy h3 "[PERSON_NAME] [PERSON_NAME] Test Free Practice Test"
click at [421, 107] on h3 "[PERSON_NAME] [PERSON_NAME] Test Free Practice Test" at bounding box center [401, 117] width 445 height 21
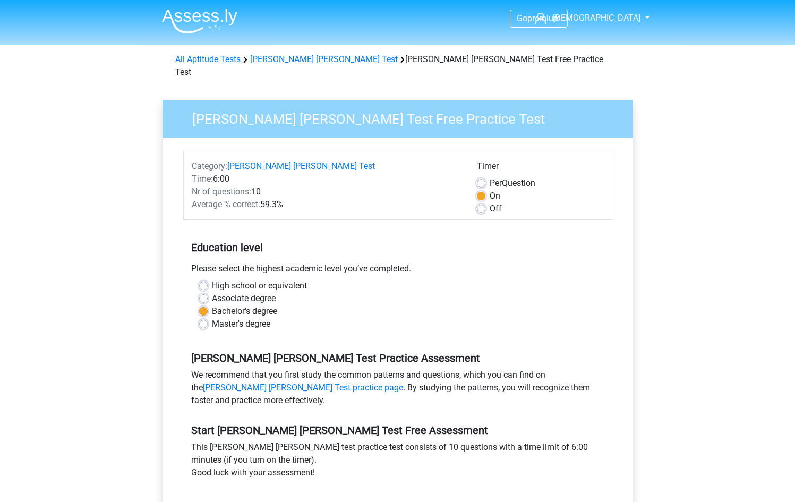
click at [419, 107] on h3 "[PERSON_NAME] [PERSON_NAME] Test Free Practice Test" at bounding box center [401, 117] width 445 height 21
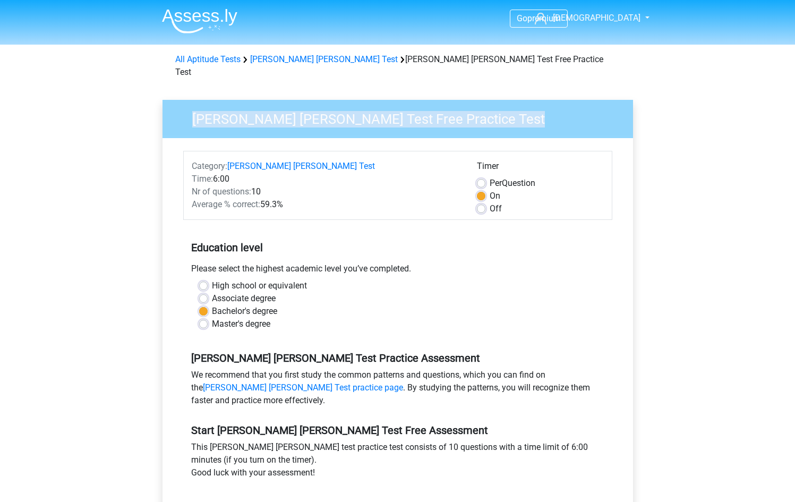
click at [419, 107] on h3 "[PERSON_NAME] [PERSON_NAME] Test Free Practice Test" at bounding box center [401, 117] width 445 height 21
copy div "[PERSON_NAME] [PERSON_NAME] Test Free Practice Test"
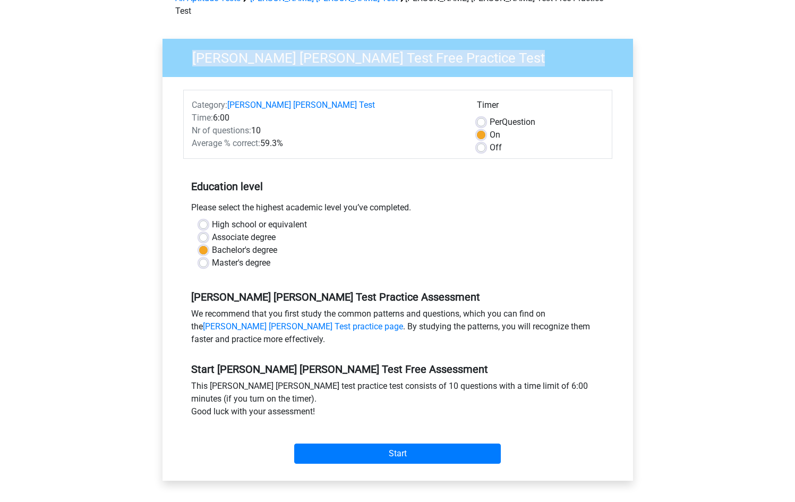
scroll to position [211, 0]
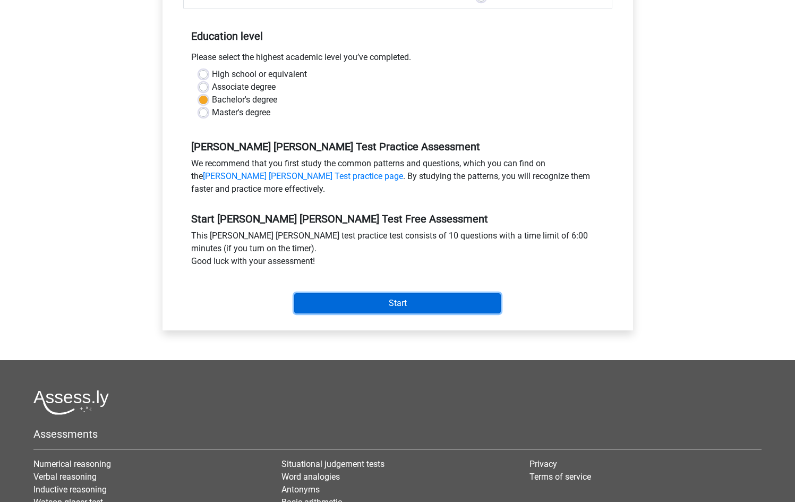
click at [424, 296] on input "Start" at bounding box center [397, 303] width 206 height 20
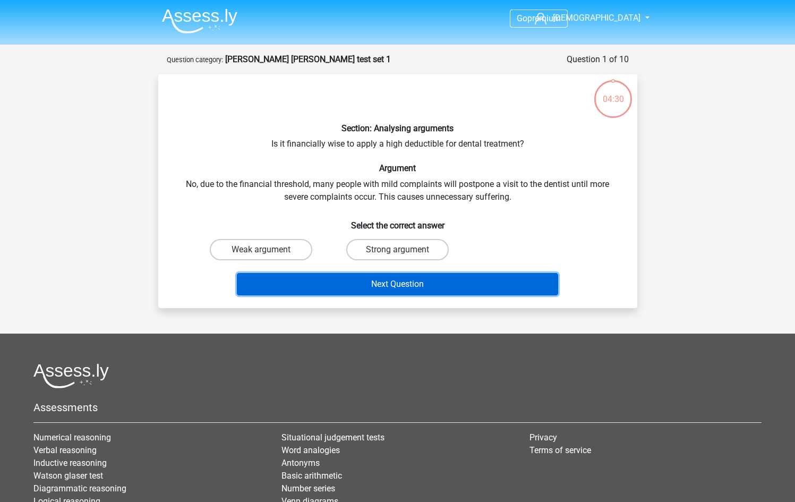
click at [335, 276] on button "Next Question" at bounding box center [397, 284] width 321 height 22
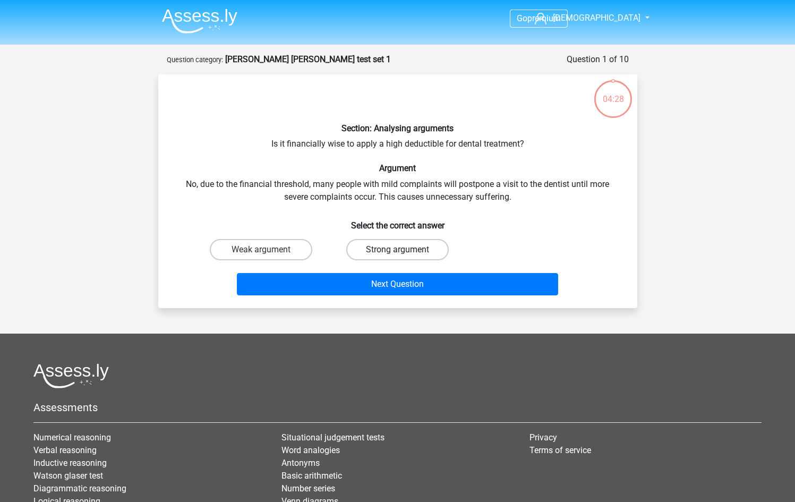
click at [369, 242] on label "Strong argument" at bounding box center [397, 249] width 102 height 21
click at [397, 249] on input "Strong argument" at bounding box center [400, 252] width 7 height 7
radio input "true"
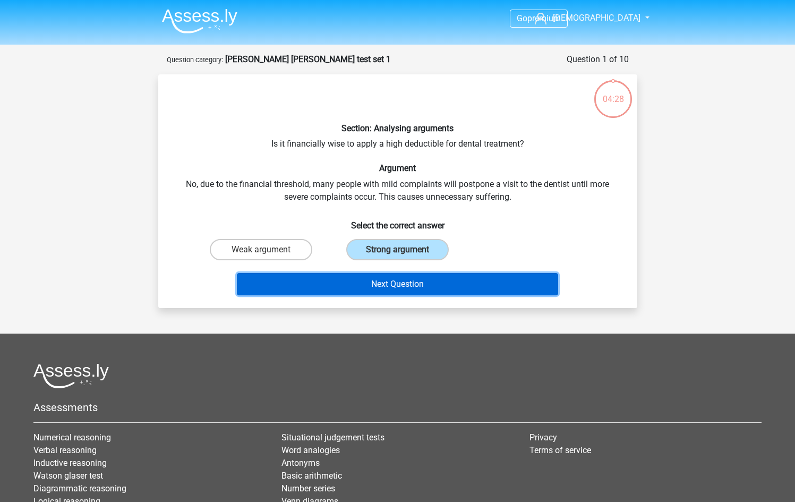
click at [369, 273] on button "Next Question" at bounding box center [397, 284] width 321 height 22
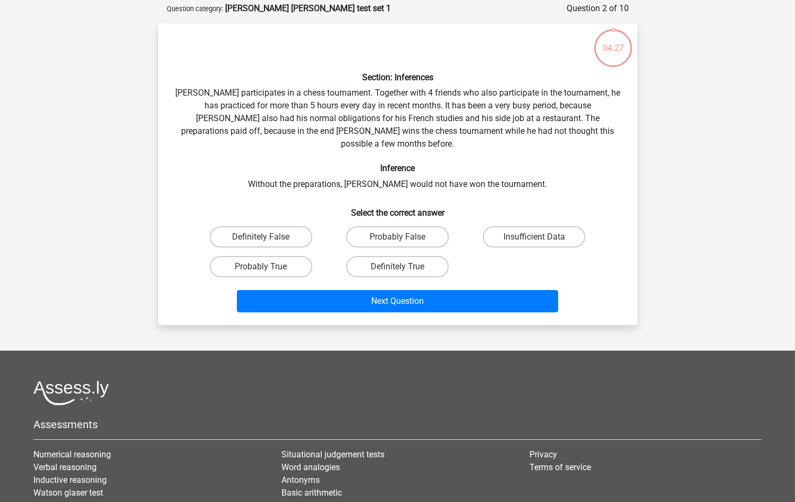
scroll to position [53, 0]
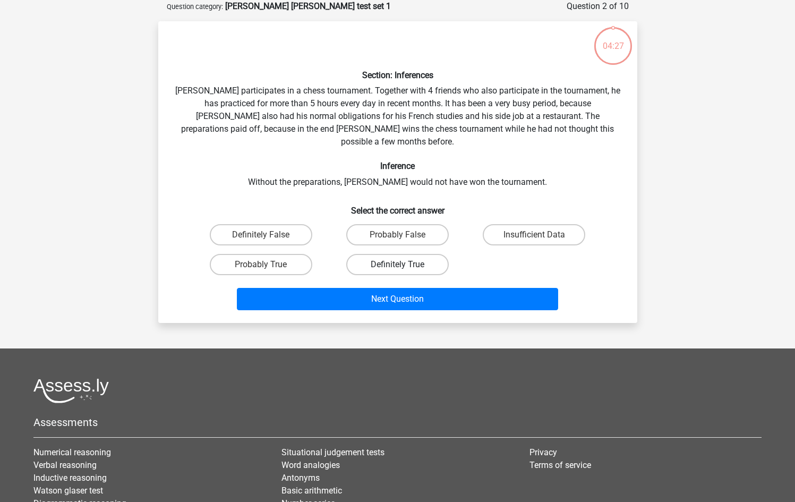
click at [386, 254] on label "Definitely True" at bounding box center [397, 264] width 102 height 21
click at [397, 264] on input "Definitely True" at bounding box center [400, 267] width 7 height 7
radio input "true"
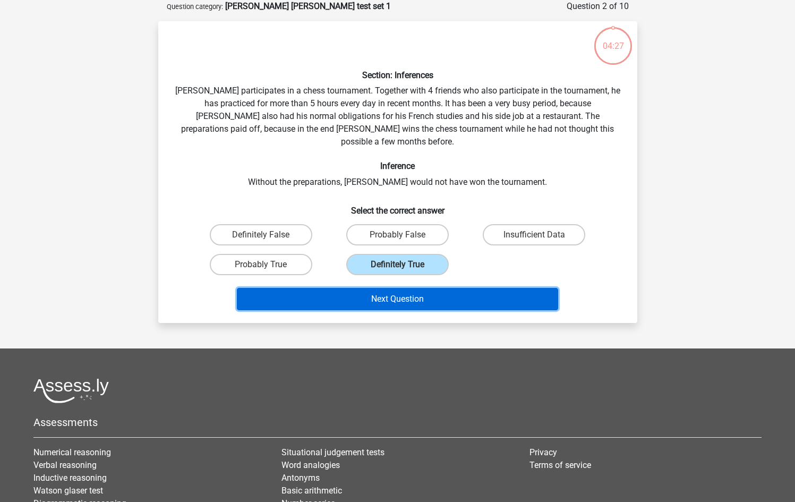
click at [382, 288] on button "Next Question" at bounding box center [397, 299] width 321 height 22
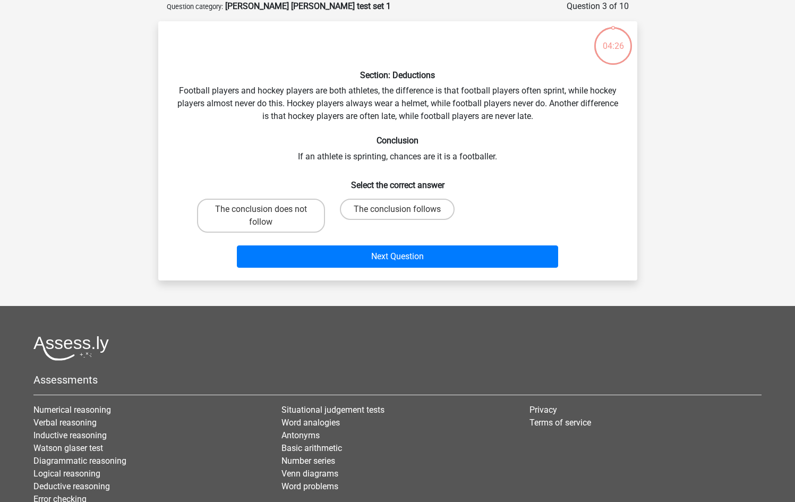
click at [400, 213] on input "The conclusion follows" at bounding box center [400, 212] width 7 height 7
radio input "true"
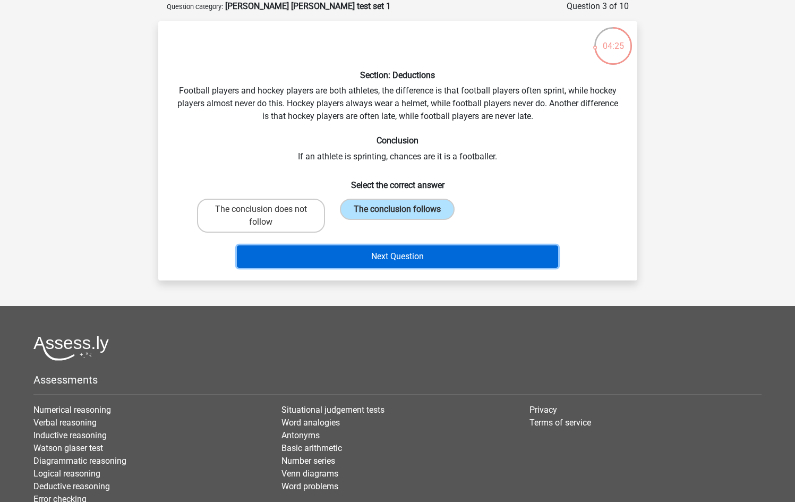
click at [401, 253] on button "Next Question" at bounding box center [397, 256] width 321 height 22
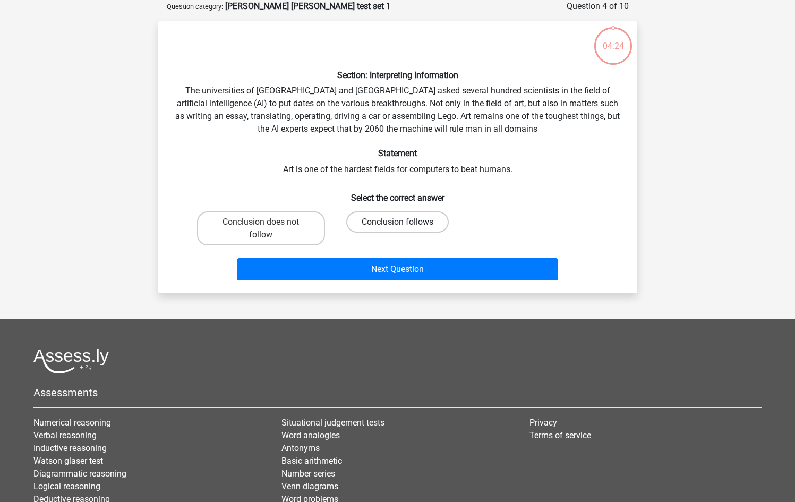
click at [404, 225] on label "Conclusion follows" at bounding box center [397, 221] width 102 height 21
click at [404, 225] on input "Conclusion follows" at bounding box center [400, 225] width 7 height 7
radio input "true"
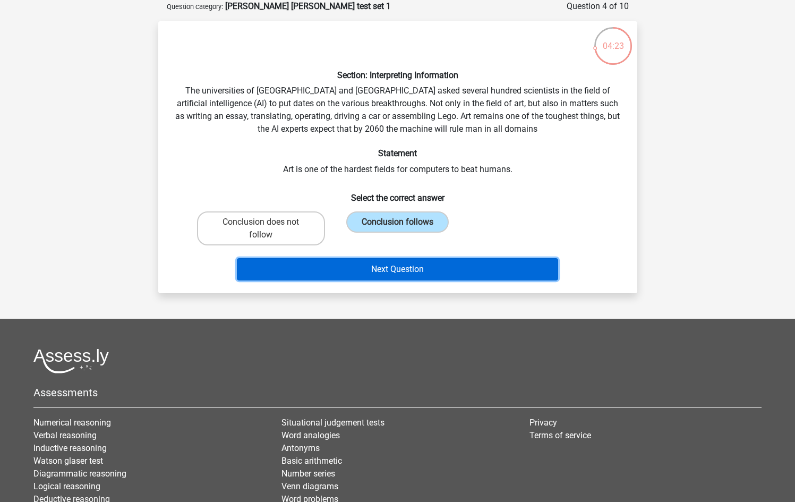
click at [395, 269] on button "Next Question" at bounding box center [397, 269] width 321 height 22
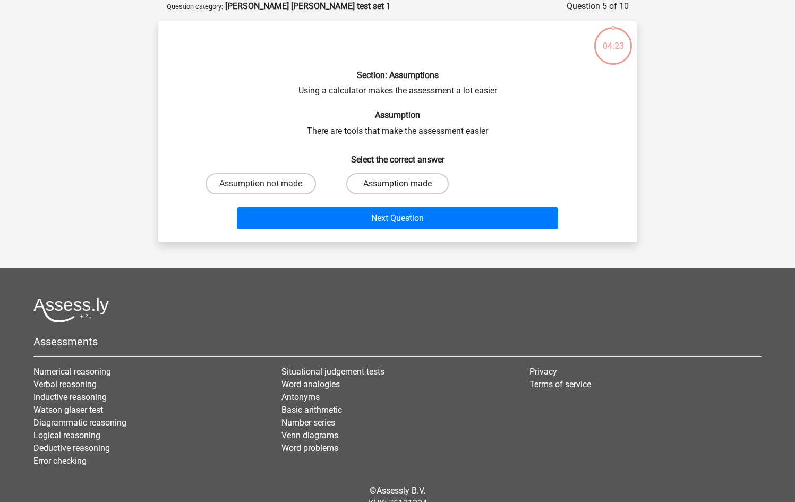
click at [405, 188] on label "Assumption made" at bounding box center [397, 183] width 102 height 21
click at [404, 188] on input "Assumption made" at bounding box center [400, 187] width 7 height 7
radio input "true"
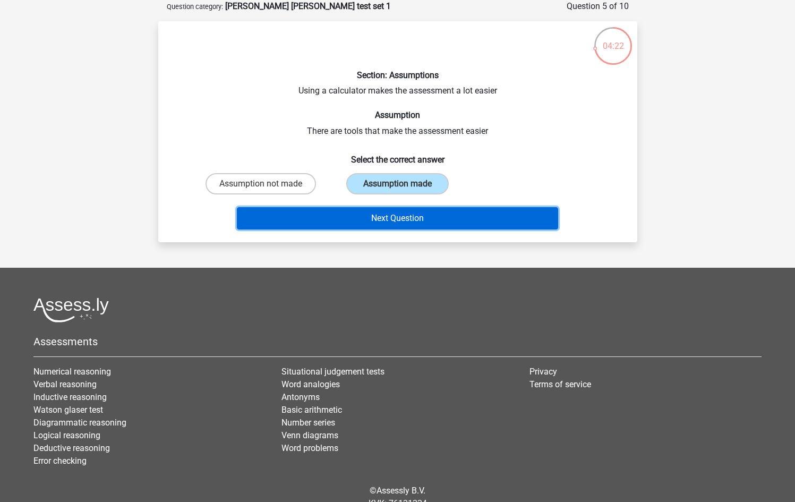
click at [406, 210] on button "Next Question" at bounding box center [397, 218] width 321 height 22
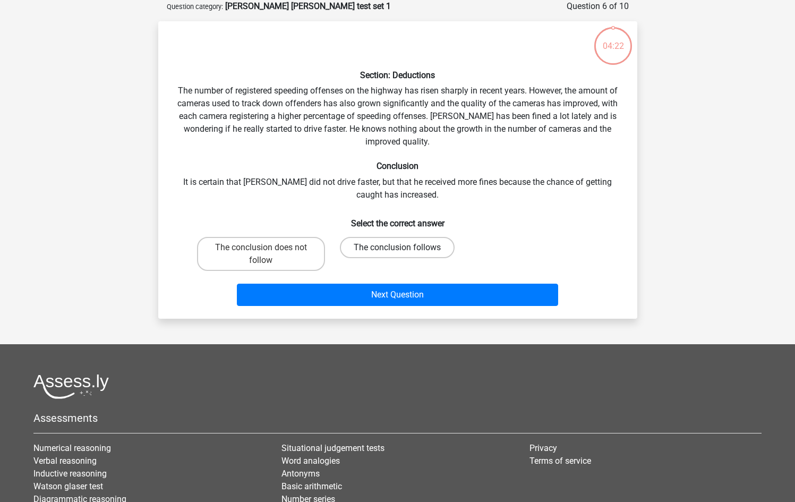
click at [396, 243] on label "The conclusion follows" at bounding box center [397, 247] width 115 height 21
click at [397, 247] on input "The conclusion follows" at bounding box center [400, 250] width 7 height 7
radio input "true"
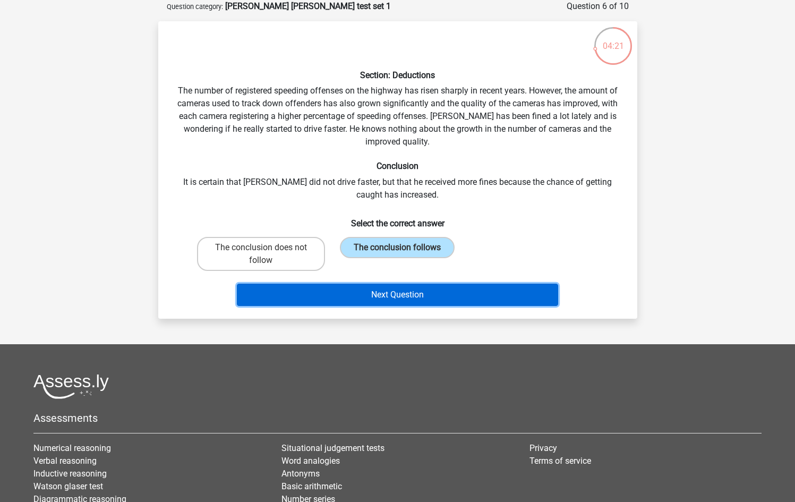
click at [391, 290] on button "Next Question" at bounding box center [397, 294] width 321 height 22
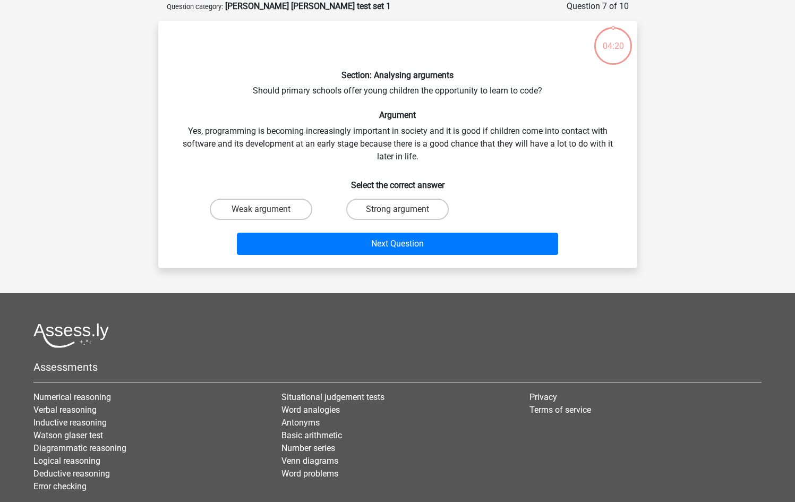
click at [398, 210] on input "Strong argument" at bounding box center [400, 212] width 7 height 7
radio input "true"
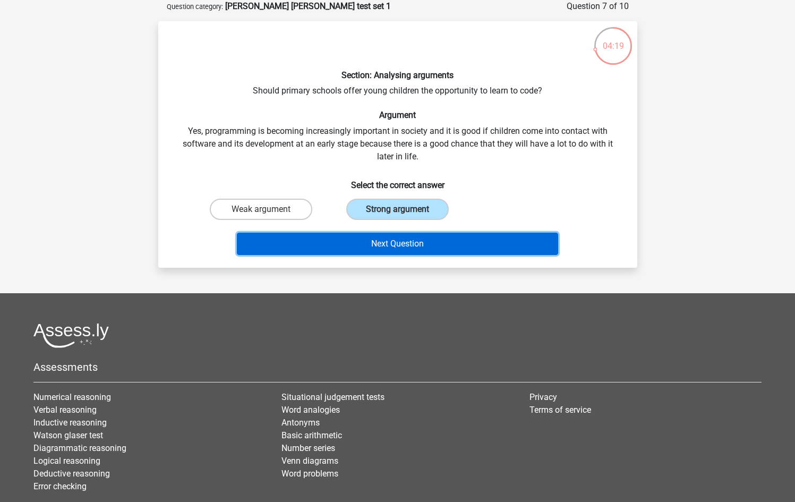
click at [398, 241] on button "Next Question" at bounding box center [397, 243] width 321 height 22
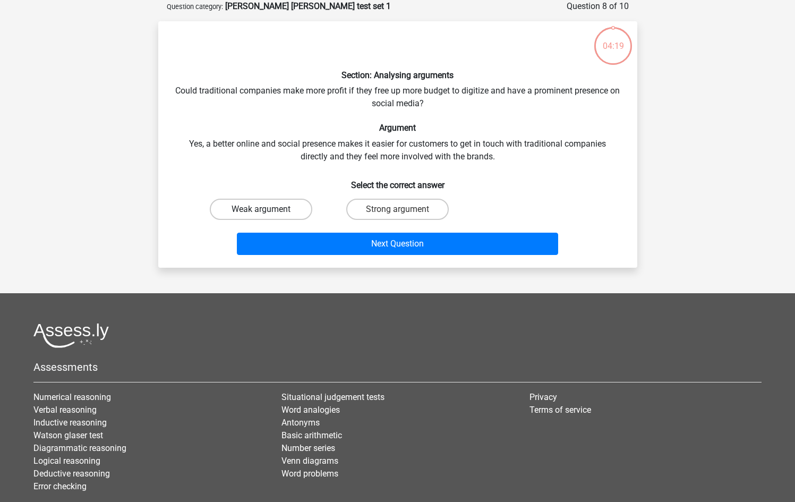
click at [281, 208] on label "Weak argument" at bounding box center [261, 209] width 102 height 21
click at [268, 209] on input "Weak argument" at bounding box center [264, 212] width 7 height 7
radio input "true"
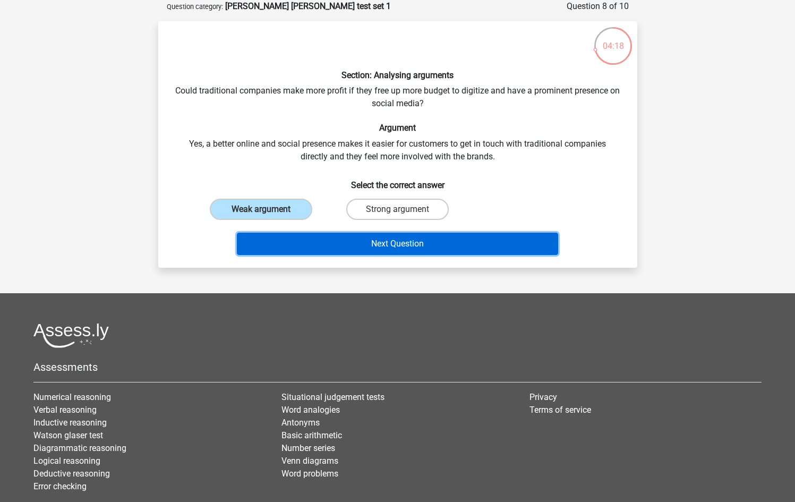
click at [357, 252] on button "Next Question" at bounding box center [397, 243] width 321 height 22
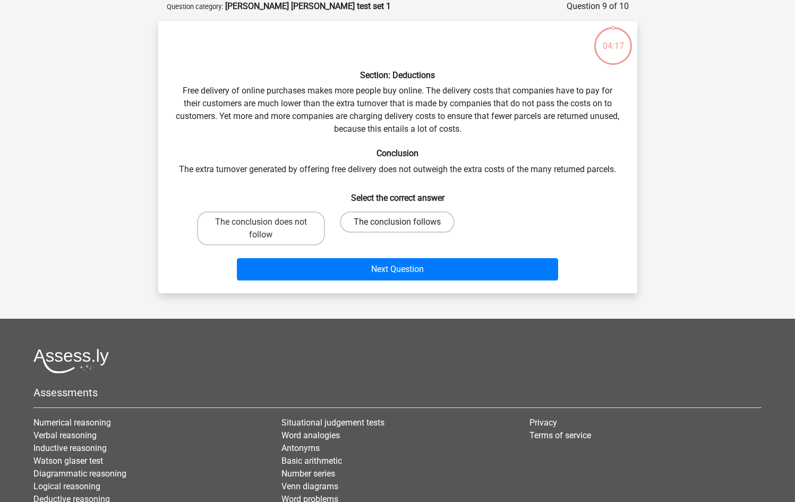
click at [391, 214] on label "The conclusion follows" at bounding box center [397, 221] width 115 height 21
click at [397, 222] on input "The conclusion follows" at bounding box center [400, 225] width 7 height 7
radio input "true"
click at [380, 281] on div "Next Question" at bounding box center [398, 271] width 410 height 27
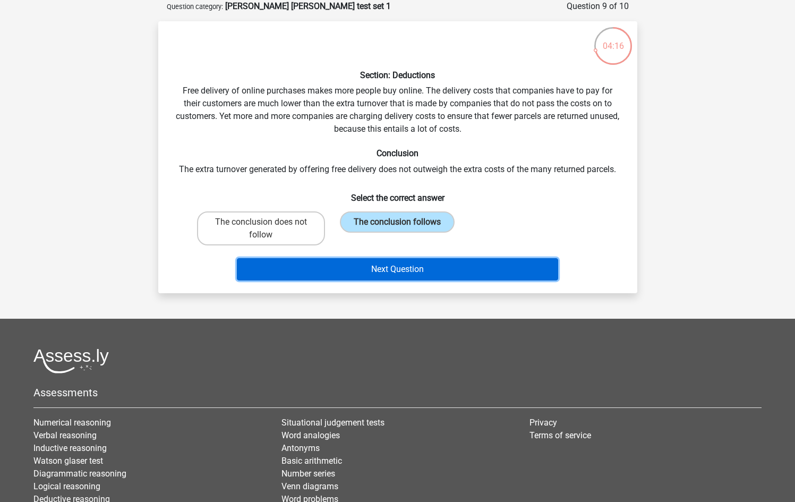
click at [380, 276] on button "Next Question" at bounding box center [397, 269] width 321 height 22
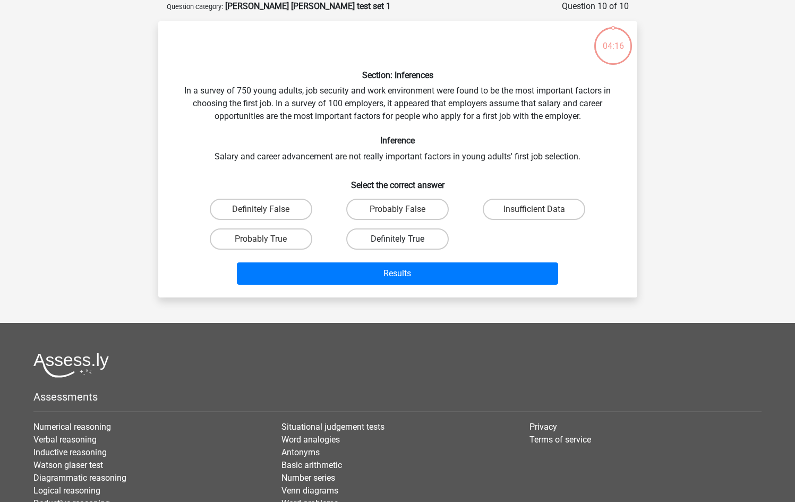
click at [384, 238] on label "Definitely True" at bounding box center [397, 238] width 102 height 21
click at [397, 239] on input "Definitely True" at bounding box center [400, 242] width 7 height 7
radio input "true"
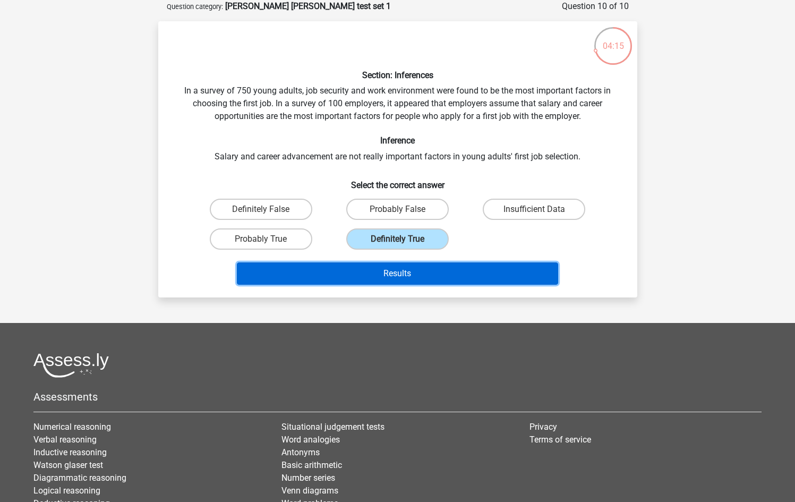
click at [370, 264] on button "Results" at bounding box center [397, 273] width 321 height 22
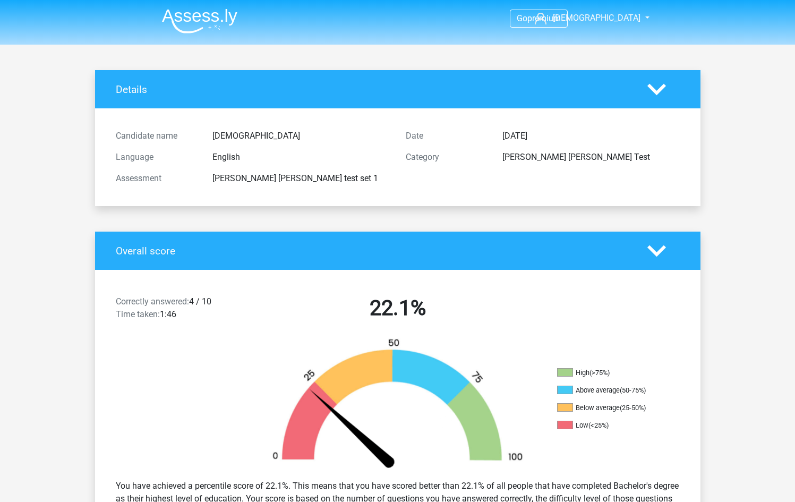
click at [226, 19] on img at bounding box center [199, 20] width 75 height 25
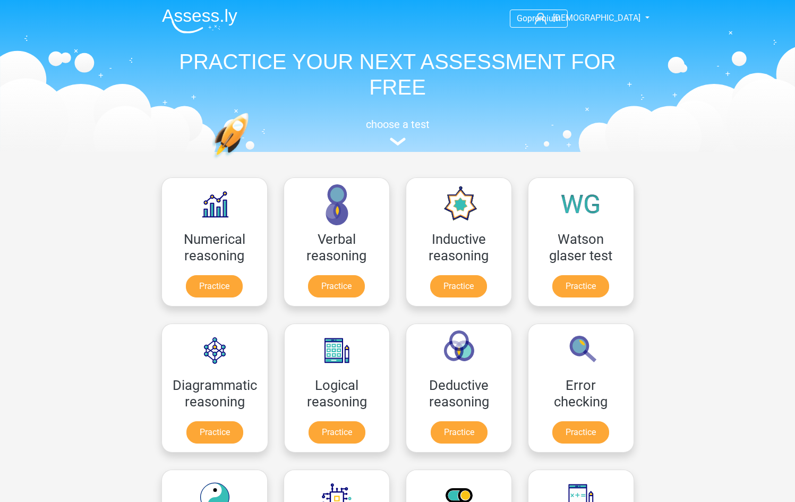
click at [409, 139] on div "choose a test" at bounding box center [397, 130] width 488 height 35
click at [404, 139] on img at bounding box center [398, 141] width 16 height 8
click at [634, 14] on link "[DEMOGRAPHIC_DATA]" at bounding box center [585, 18] width 111 height 13
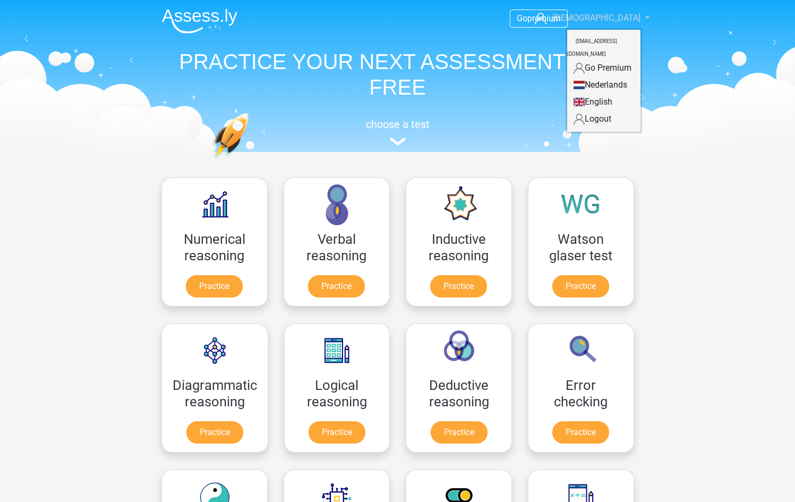
click at [634, 14] on link "[DEMOGRAPHIC_DATA]" at bounding box center [585, 18] width 111 height 13
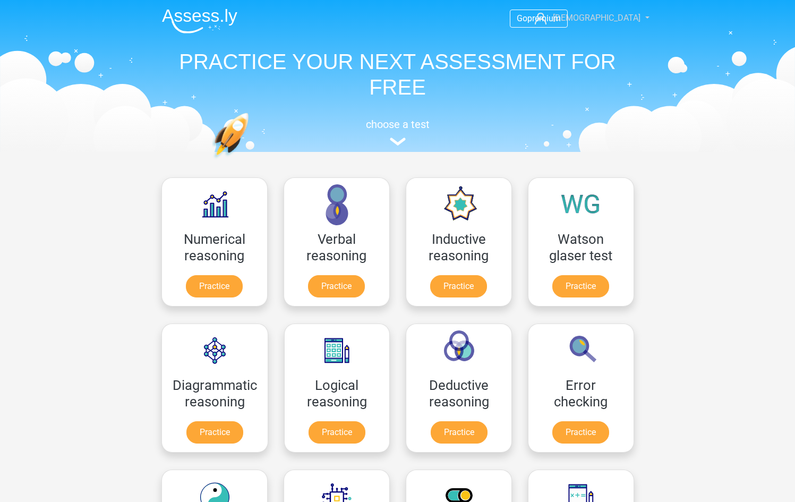
click at [634, 14] on link "[DEMOGRAPHIC_DATA]" at bounding box center [585, 18] width 111 height 13
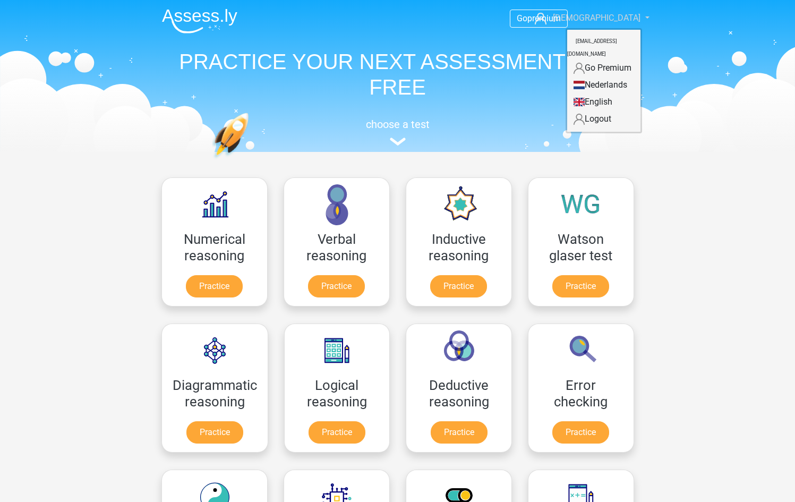
click at [634, 14] on link "[DEMOGRAPHIC_DATA]" at bounding box center [585, 18] width 111 height 13
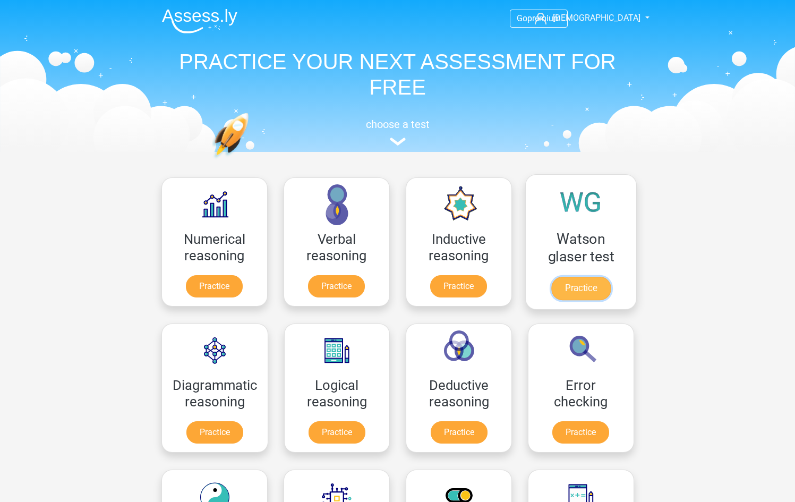
click at [568, 277] on link "Practice" at bounding box center [579, 288] width 59 height 23
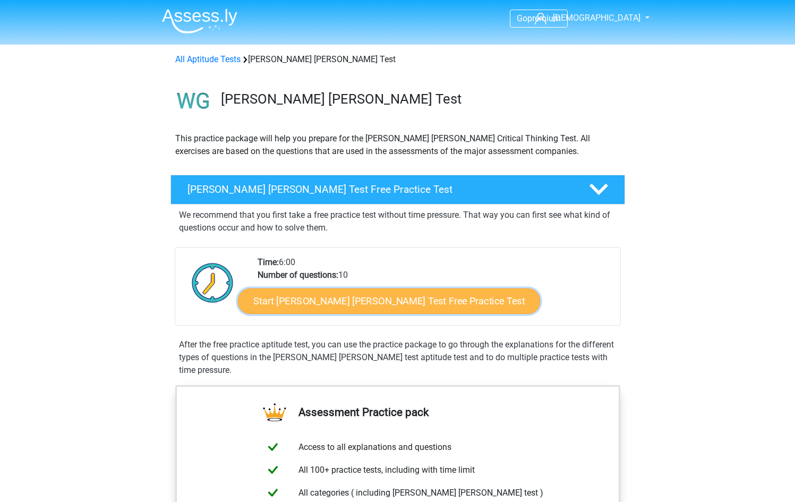
click at [334, 292] on link "Start Watson Glaser Test Free Practice Test" at bounding box center [389, 300] width 302 height 25
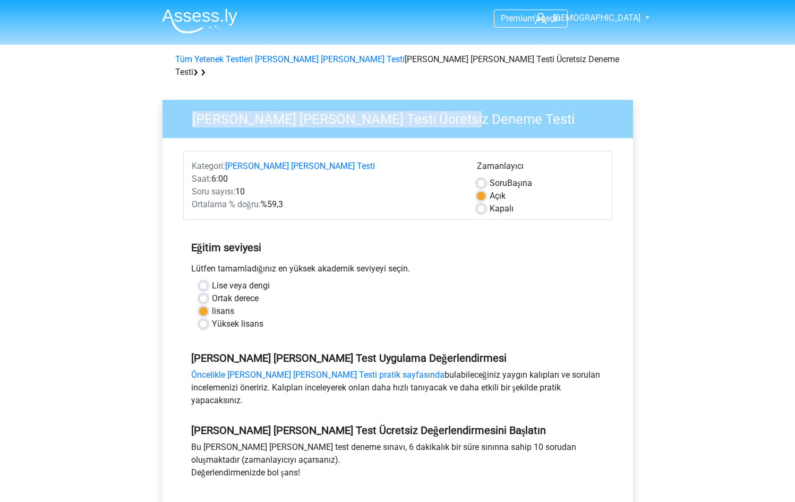
drag, startPoint x: 192, startPoint y: 108, endPoint x: 468, endPoint y: 111, distance: 276.6
click at [468, 111] on h3 "[PERSON_NAME] [PERSON_NAME] Testi Ücretsiz Deneme Testi" at bounding box center [401, 117] width 445 height 21
copy font "[PERSON_NAME] [PERSON_NAME] Testi Ücretsiz Deneme Testi"
